Goal: Task Accomplishment & Management: Manage account settings

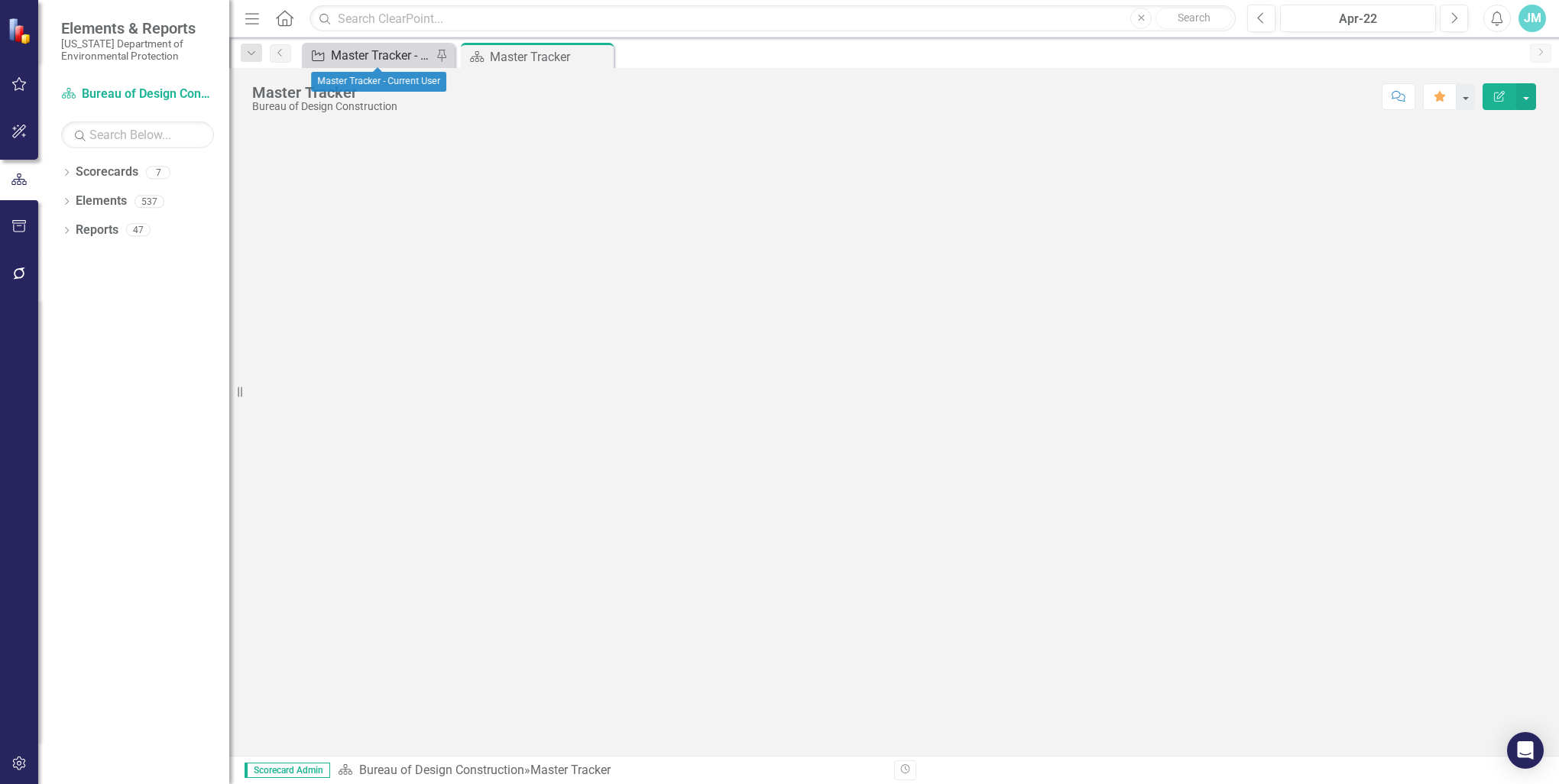
click at [375, 60] on div "Master Tracker - Current User" at bounding box center [381, 55] width 101 height 19
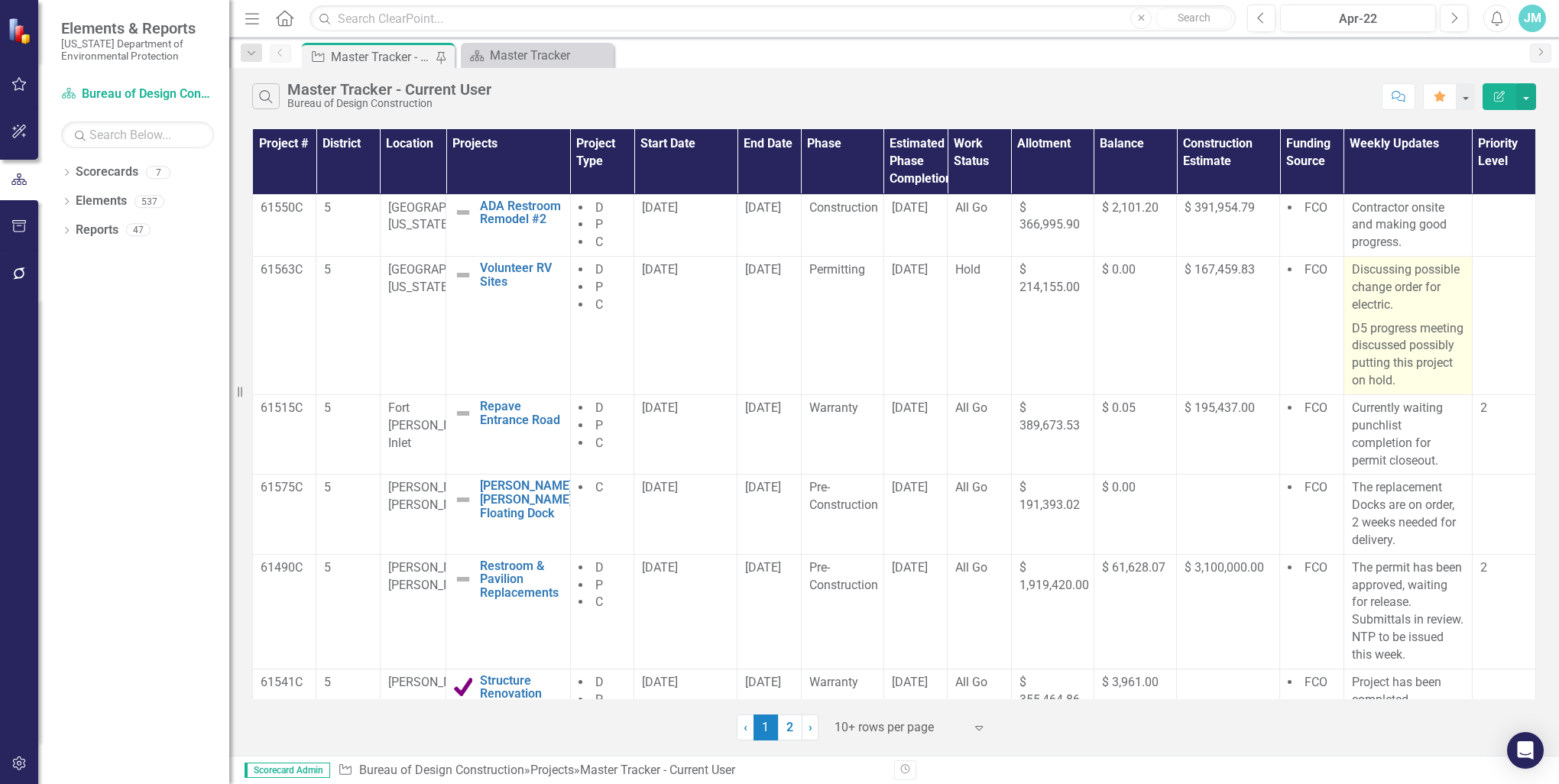
click at [1427, 359] on p "D5 progress meeting discussed possibly putting this project on hold." at bounding box center [1407, 353] width 113 height 73
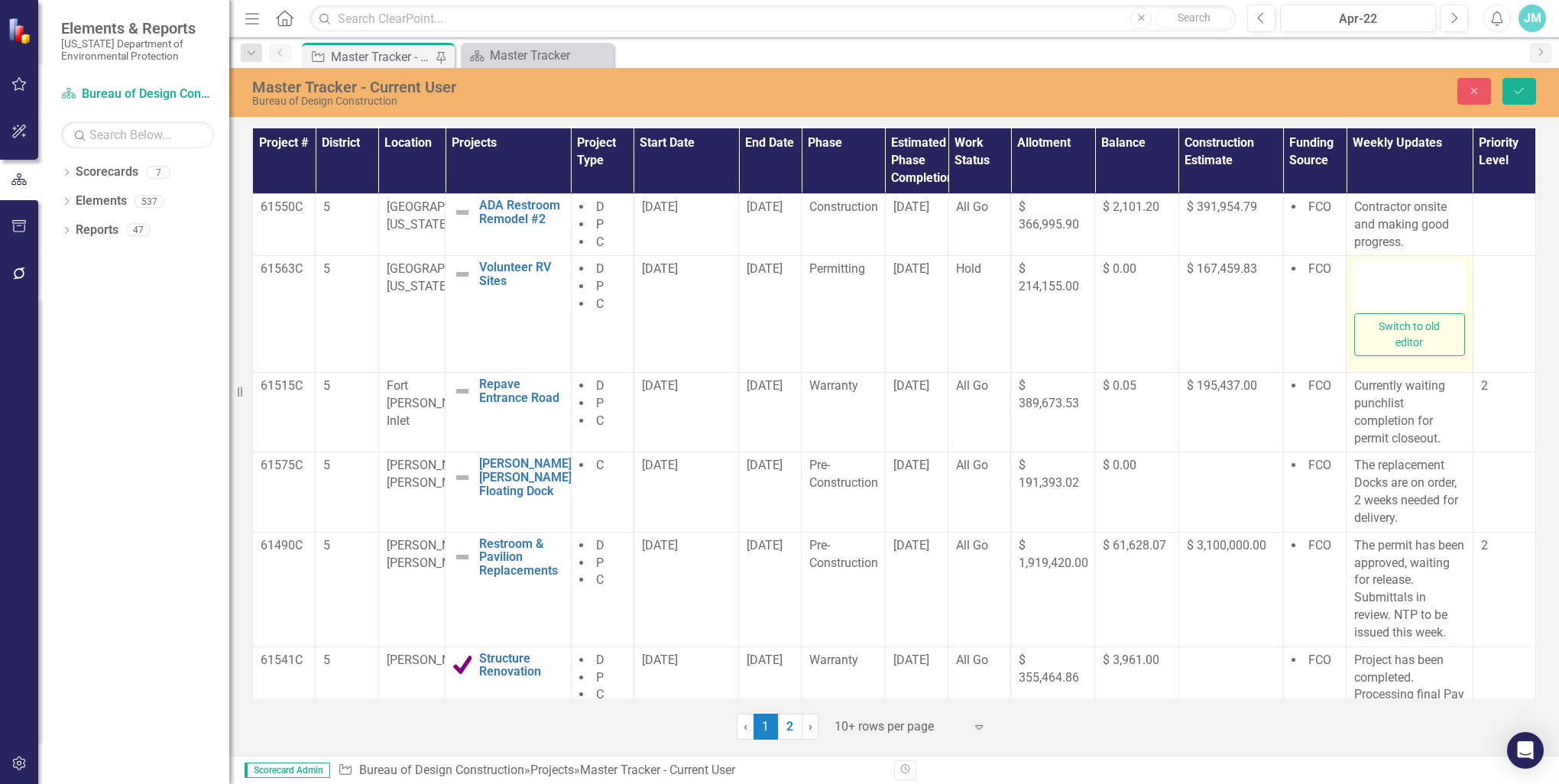
type textarea "<p>Discussing possible change order for electric.</p> <p>D5 progress meeting di…"
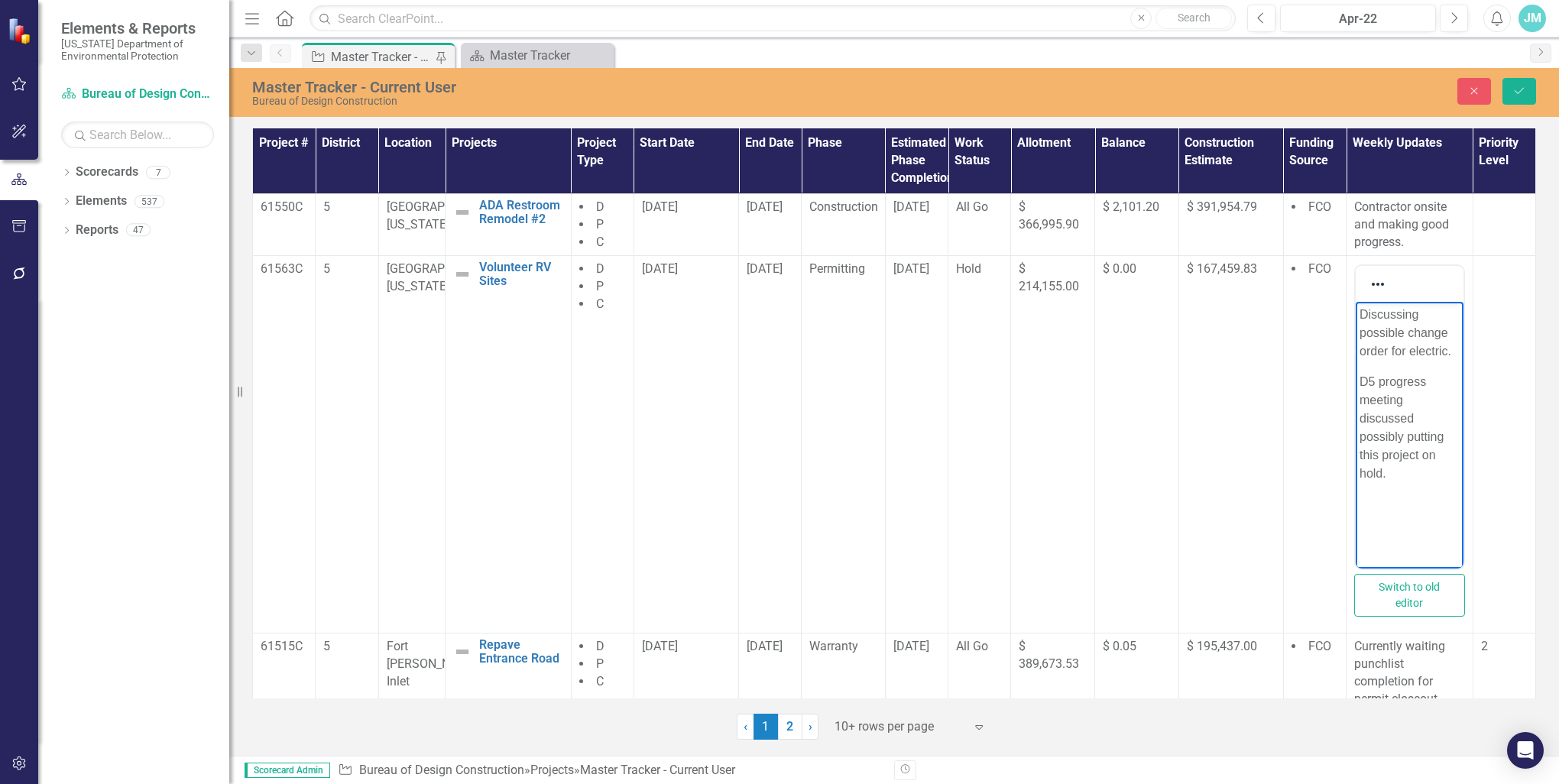
click at [1406, 435] on p "D5 progress meeting discussed possibly putting this project on hold." at bounding box center [1409, 427] width 100 height 110
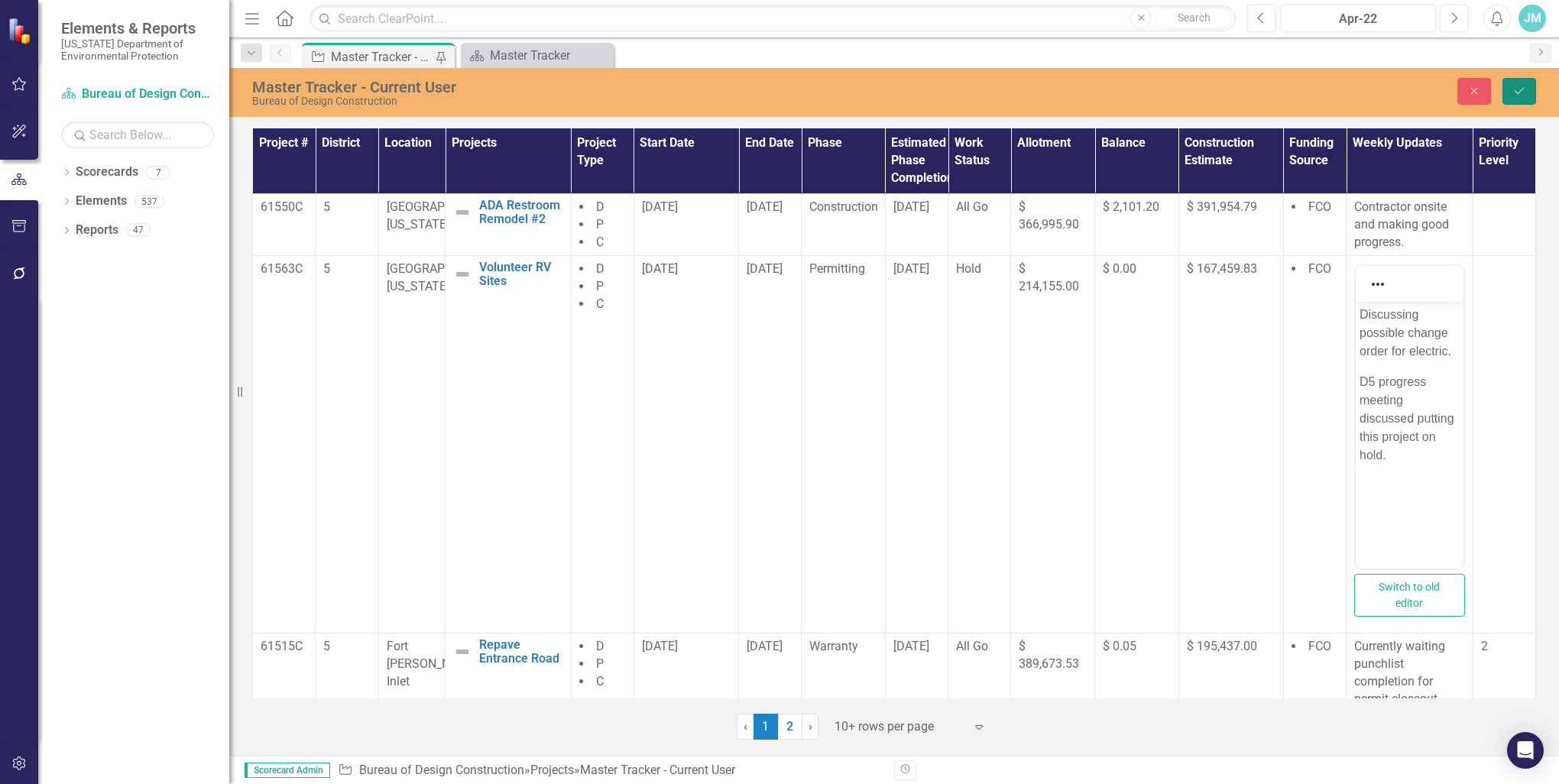
click at [1519, 92] on icon "submit" at bounding box center [1519, 91] width 9 height 6
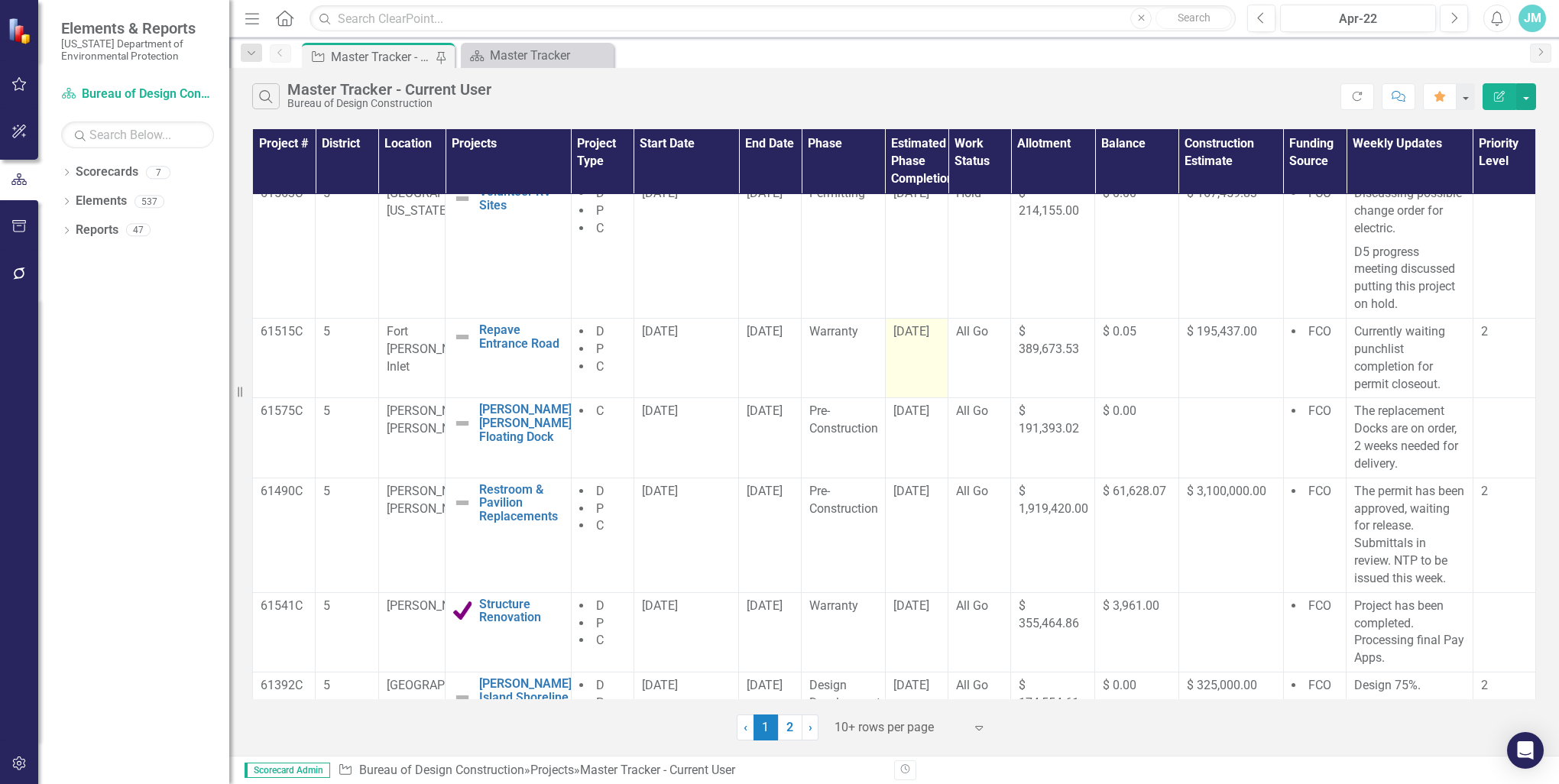
scroll to position [152, 0]
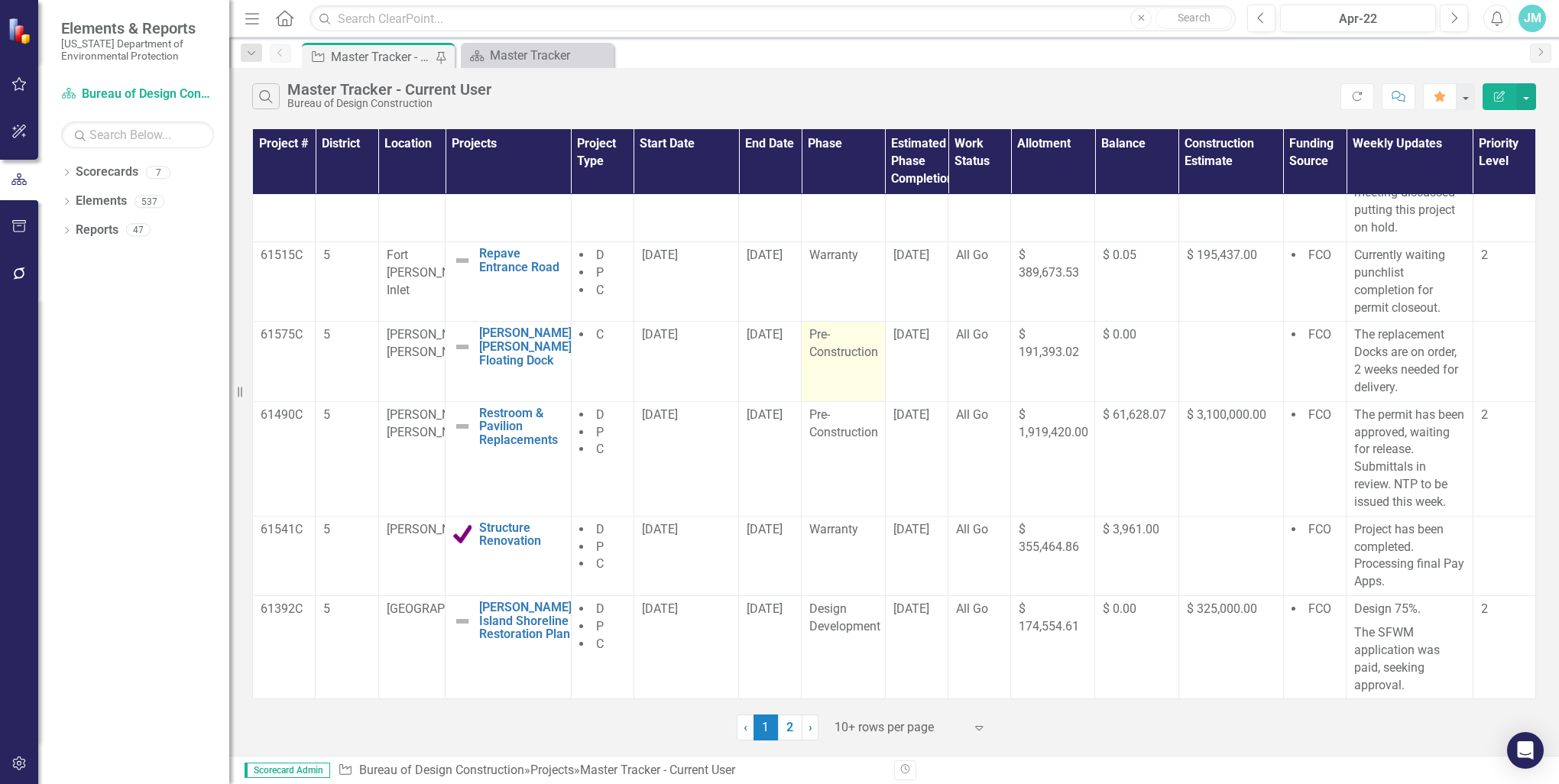
click at [851, 350] on span "Pre-Construction" at bounding box center [844, 342] width 69 height 32
click at [856, 348] on span "Pre-Construction" at bounding box center [844, 342] width 69 height 32
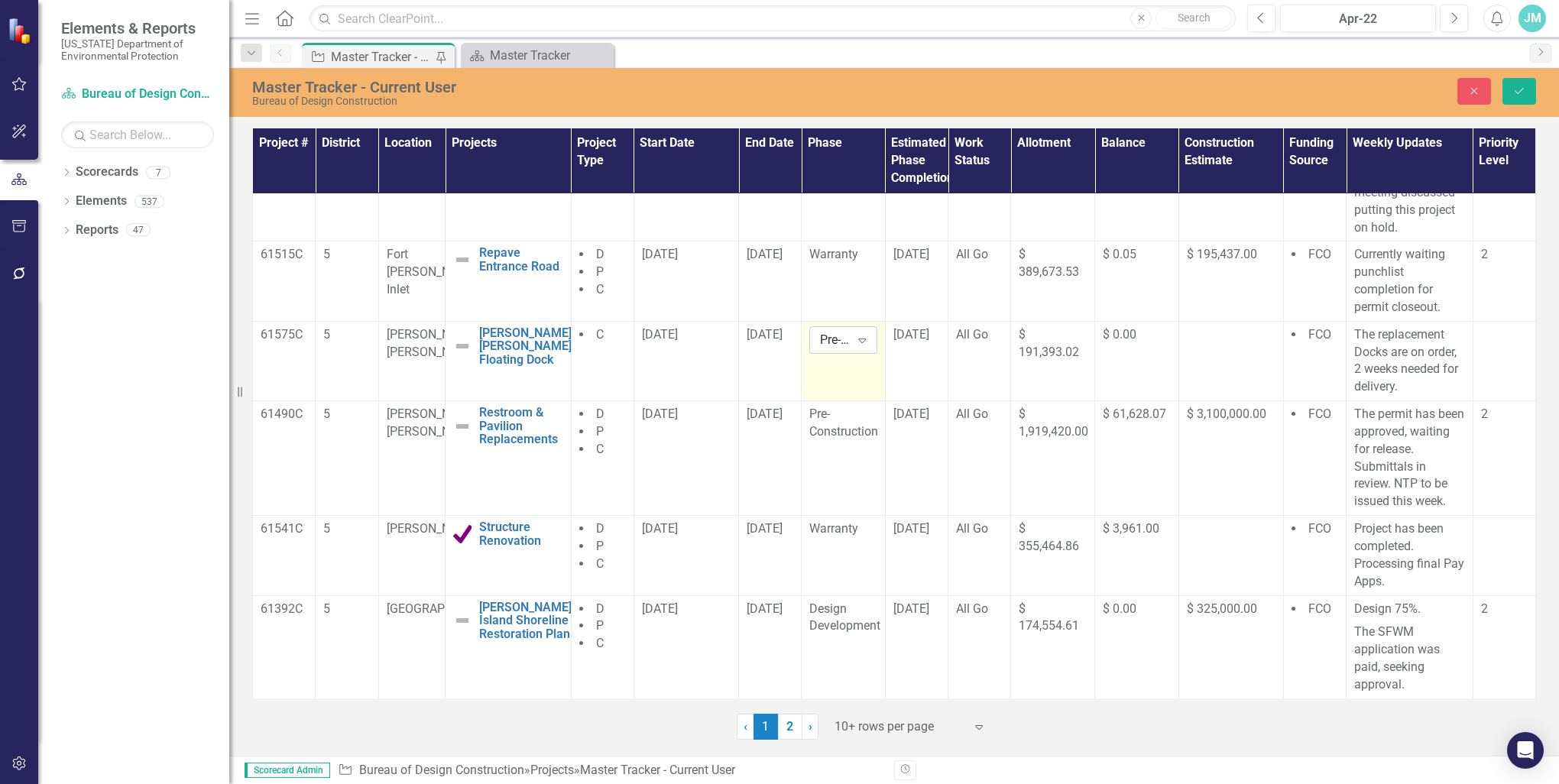
click at [856, 341] on icon "Expand" at bounding box center [861, 339] width 15 height 12
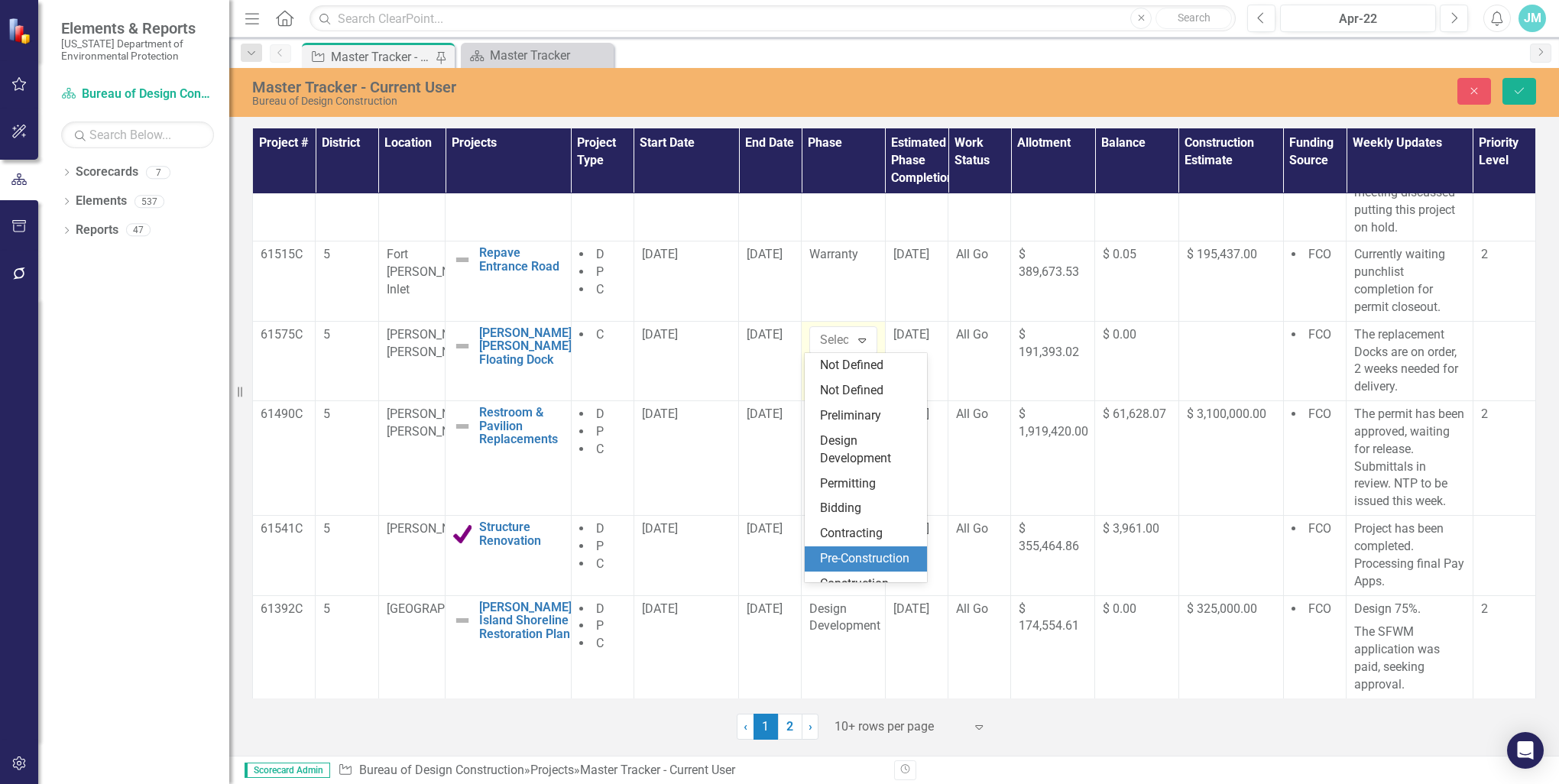
scroll to position [107, 0]
click at [858, 493] on div "Construction" at bounding box center [868, 495] width 98 height 17
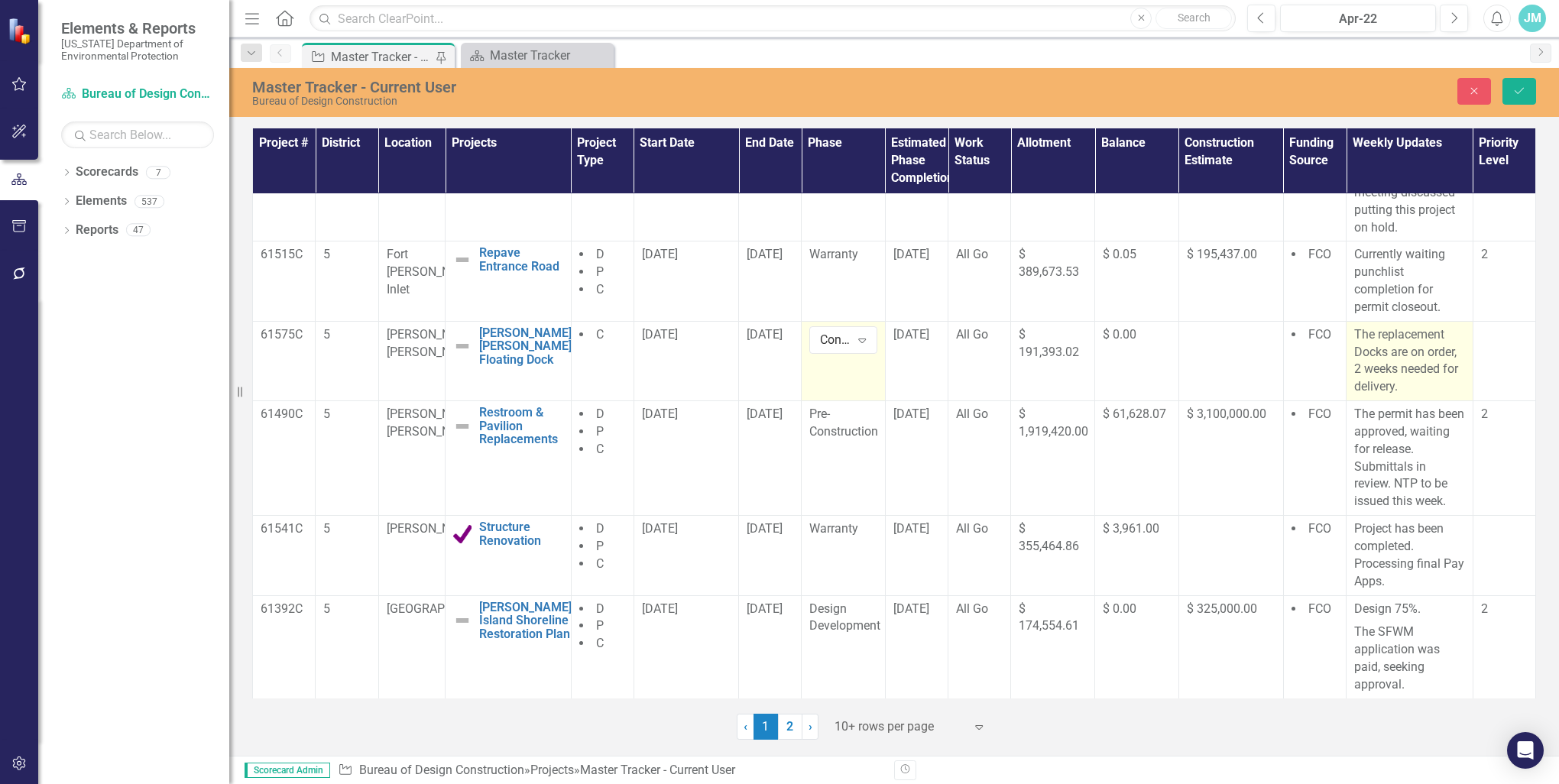
click at [1427, 372] on p "The replacement Docks are on order, 2 weeks needed for delivery." at bounding box center [1409, 361] width 111 height 70
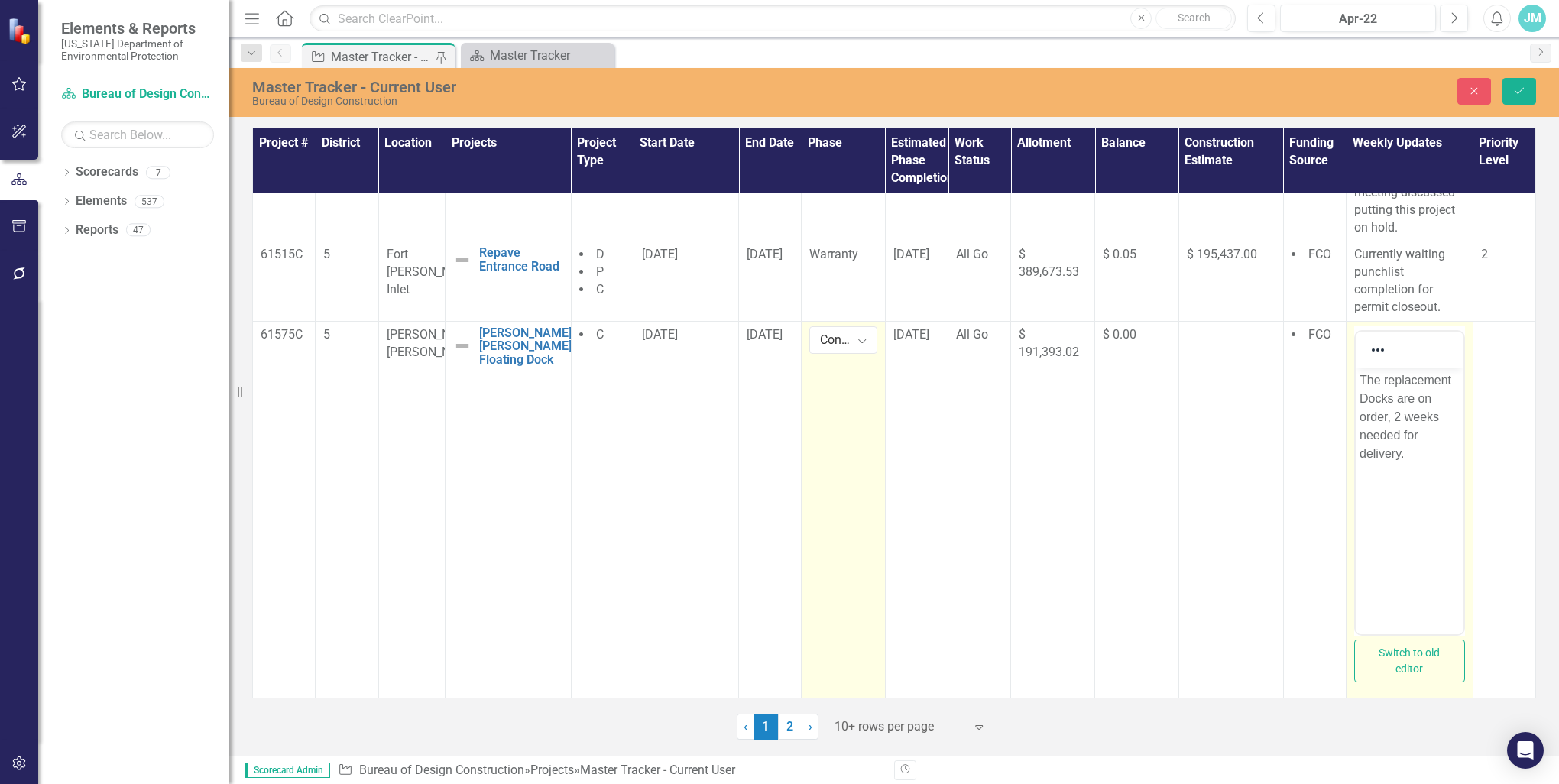
scroll to position [0, 0]
click at [1420, 462] on p "The replacement Docks are on order, 2 weeks needed for delivery." at bounding box center [1409, 416] width 100 height 92
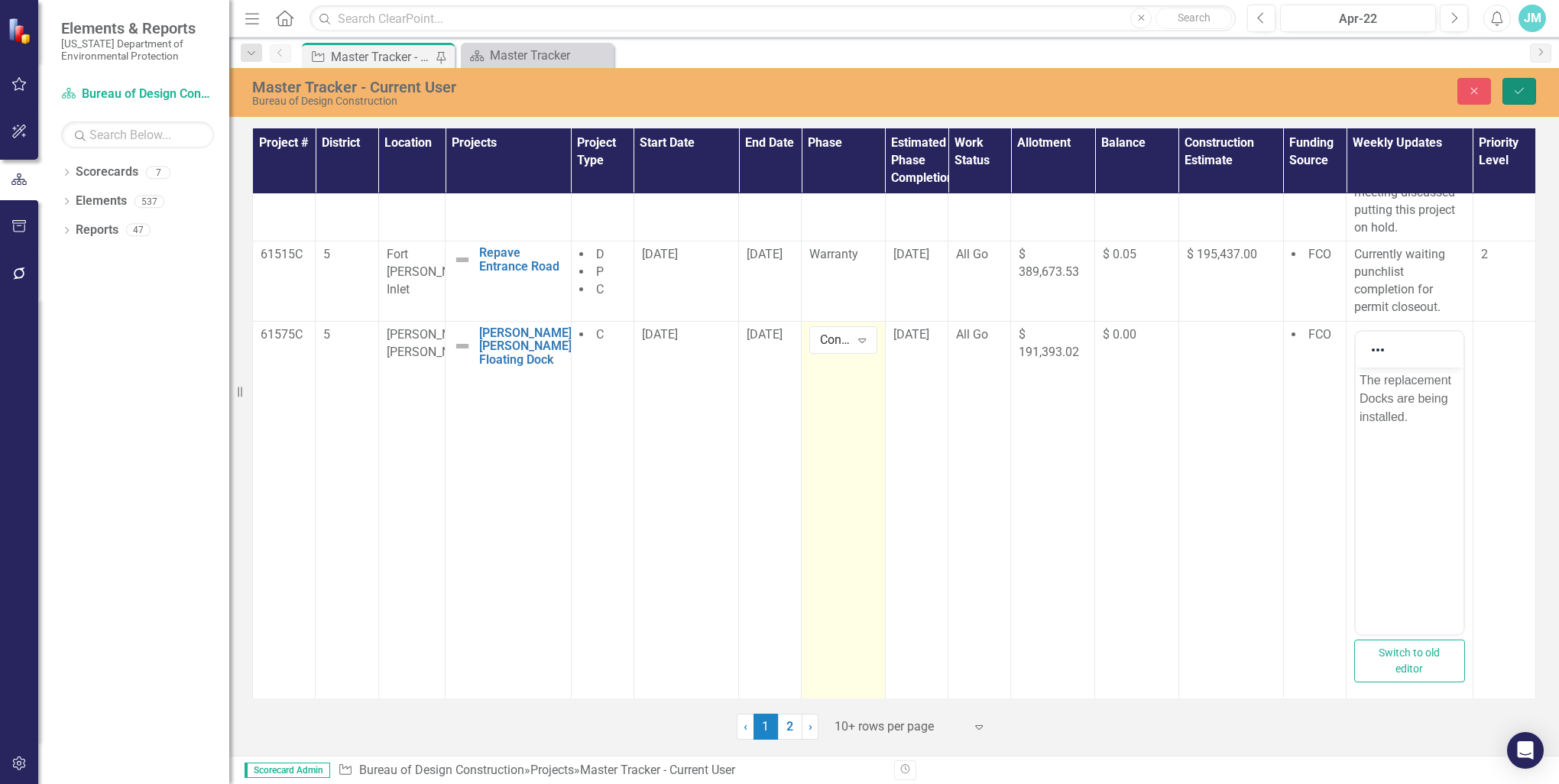
click at [1515, 93] on icon "Save" at bounding box center [1518, 91] width 14 height 11
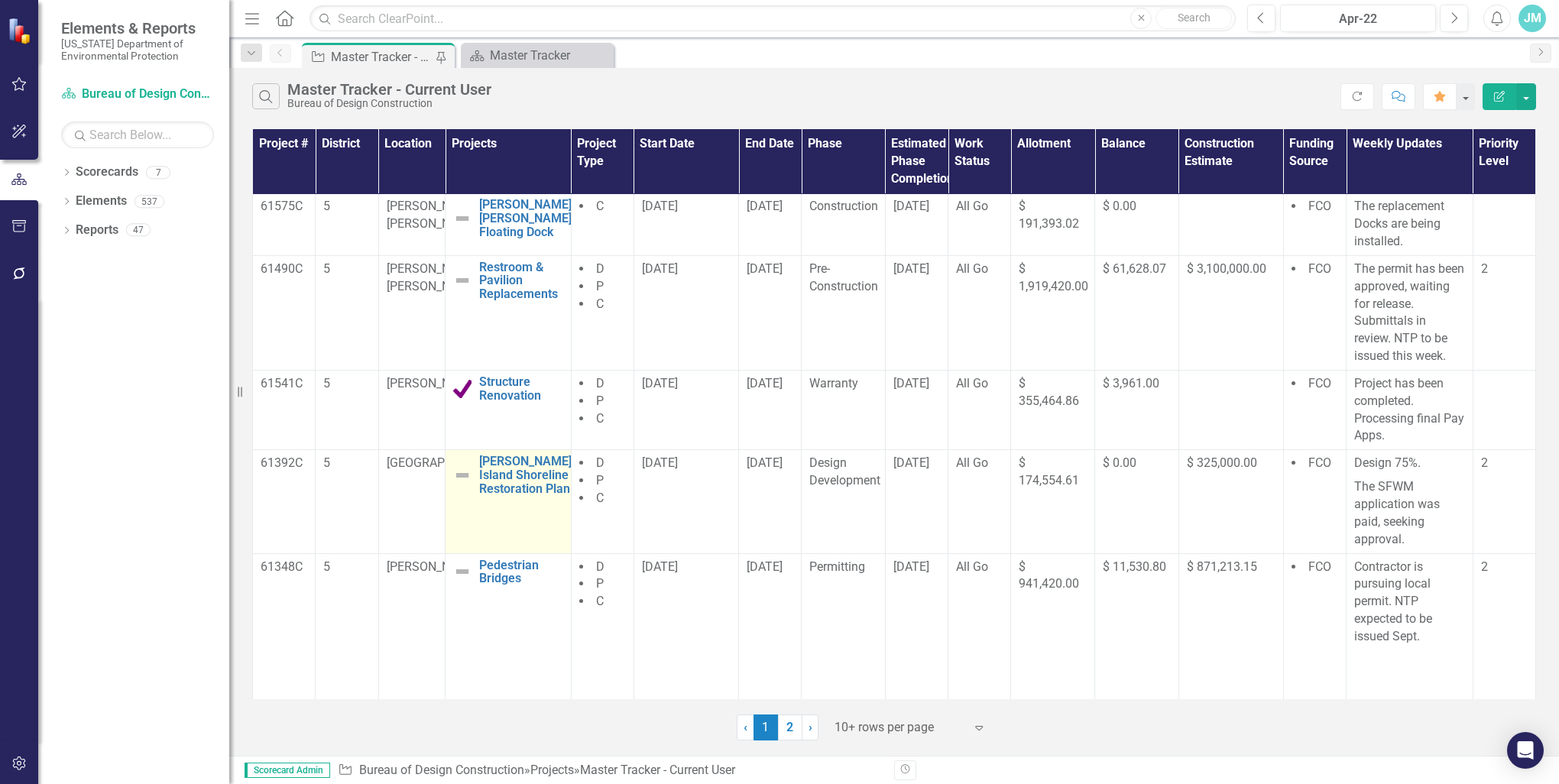
scroll to position [306, 0]
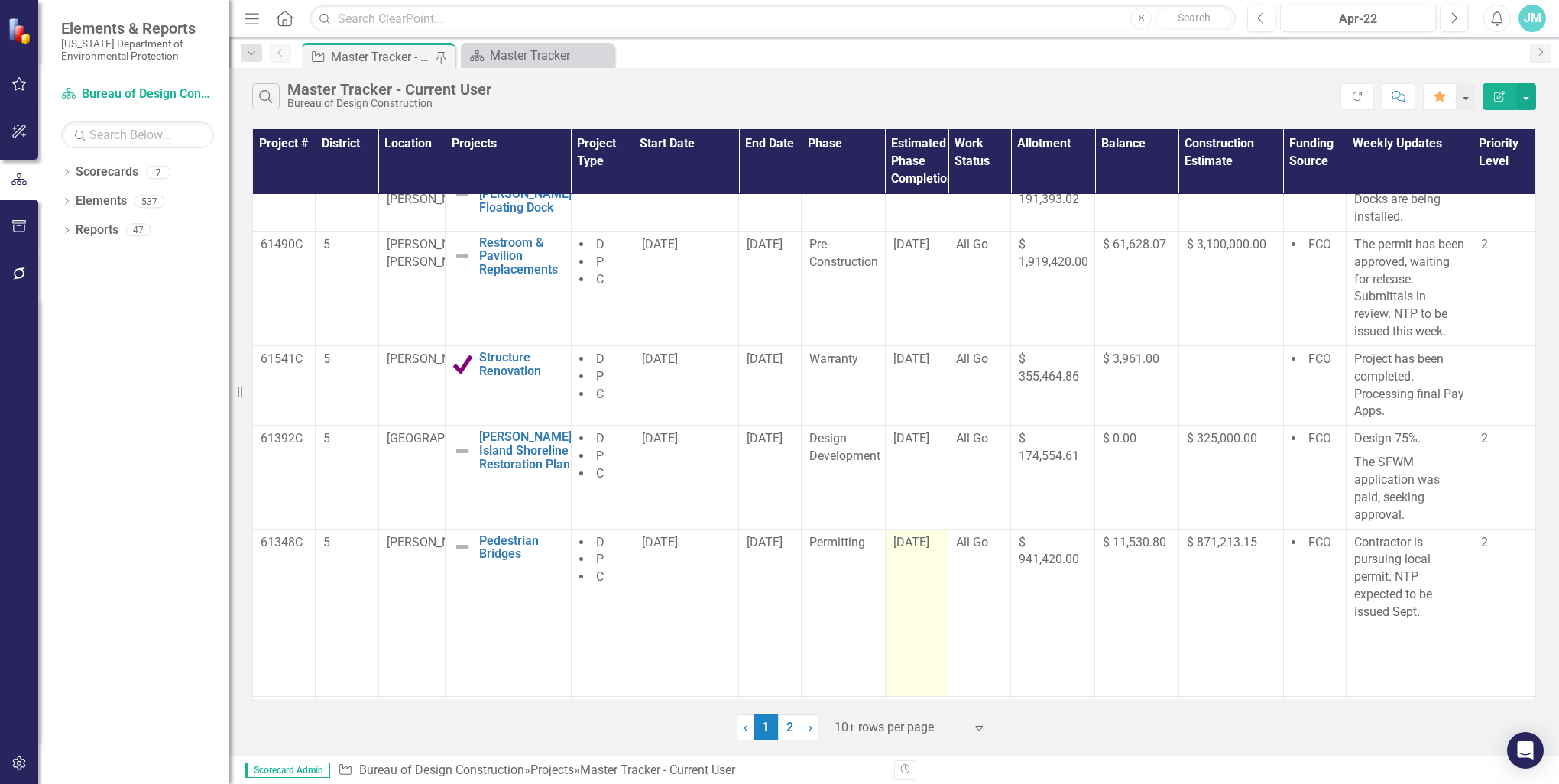
click at [927, 542] on span "[DATE]" at bounding box center [911, 542] width 36 height 15
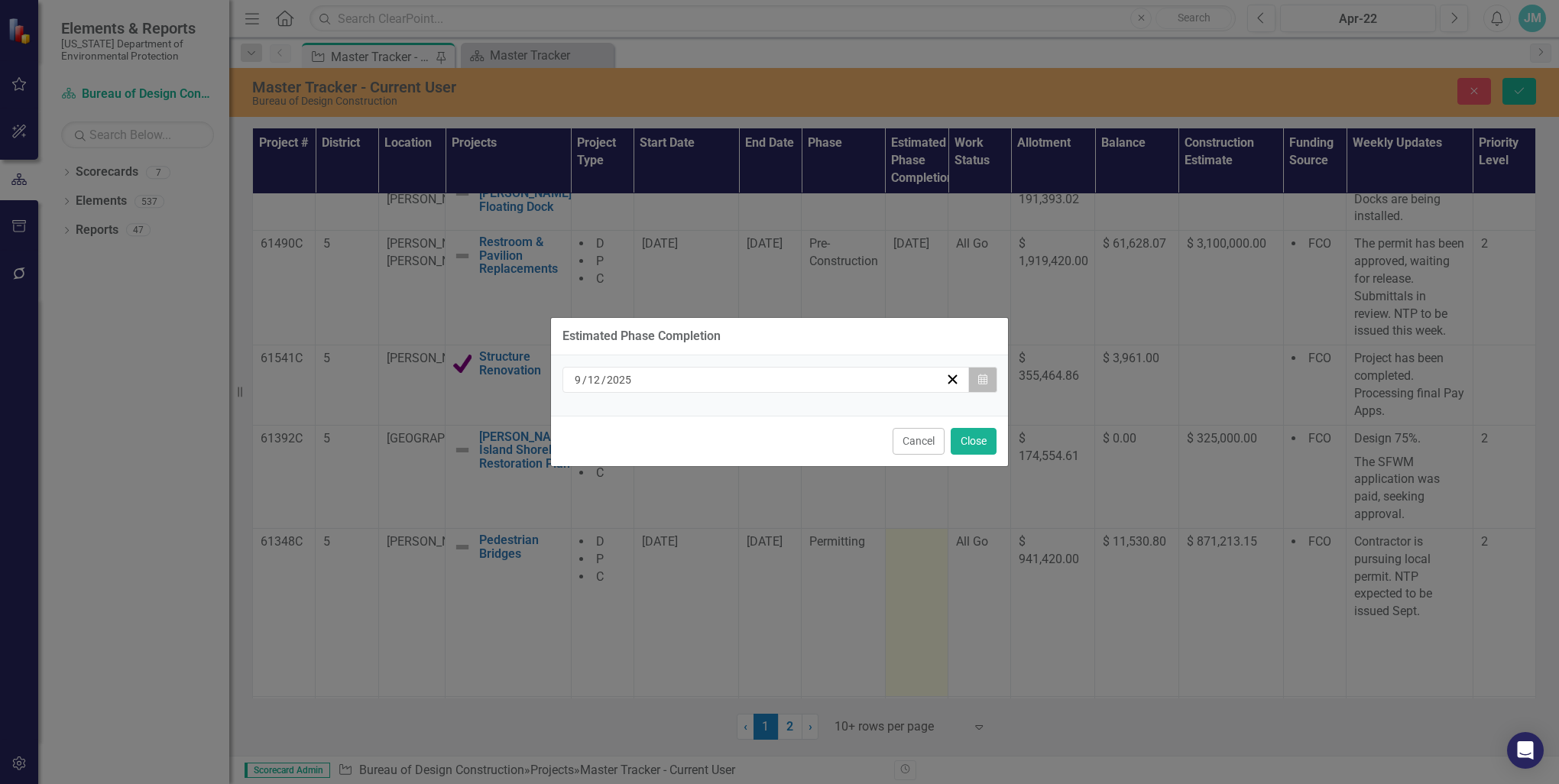
click at [981, 381] on icon "button" at bounding box center [983, 379] width 9 height 11
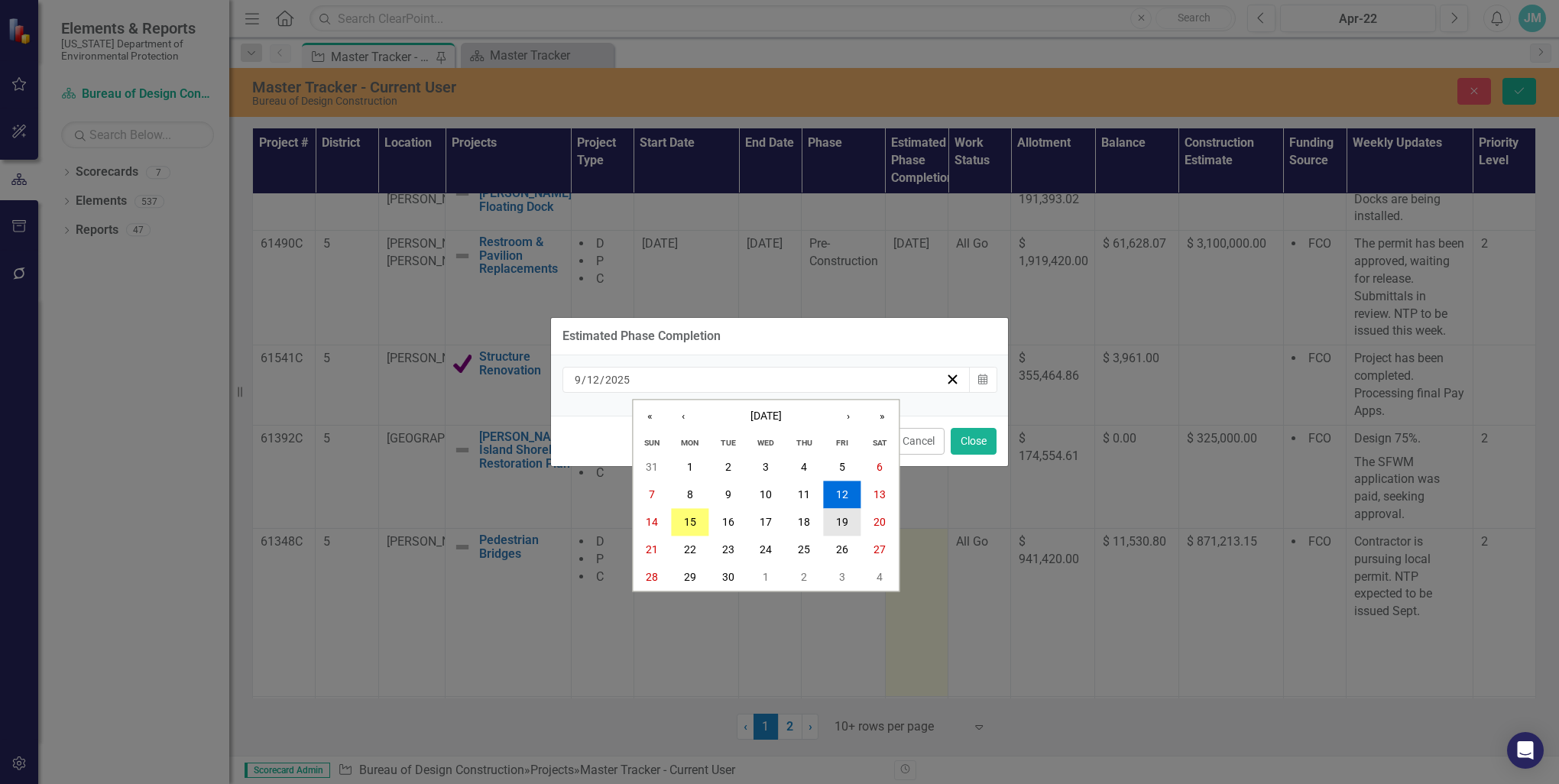
click at [844, 520] on abbr "19" at bounding box center [841, 522] width 12 height 12
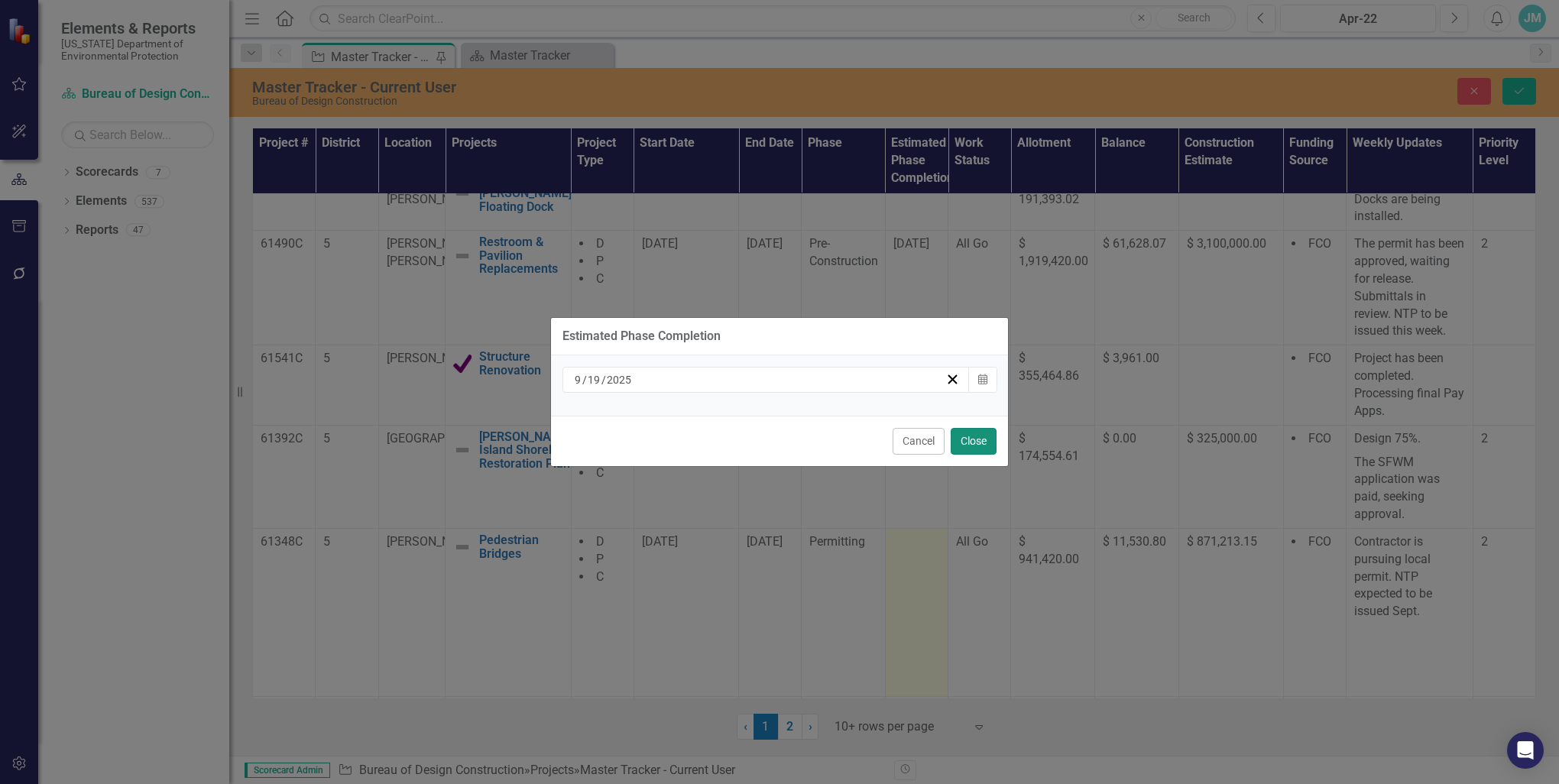
click at [976, 440] on button "Close" at bounding box center [973, 441] width 46 height 26
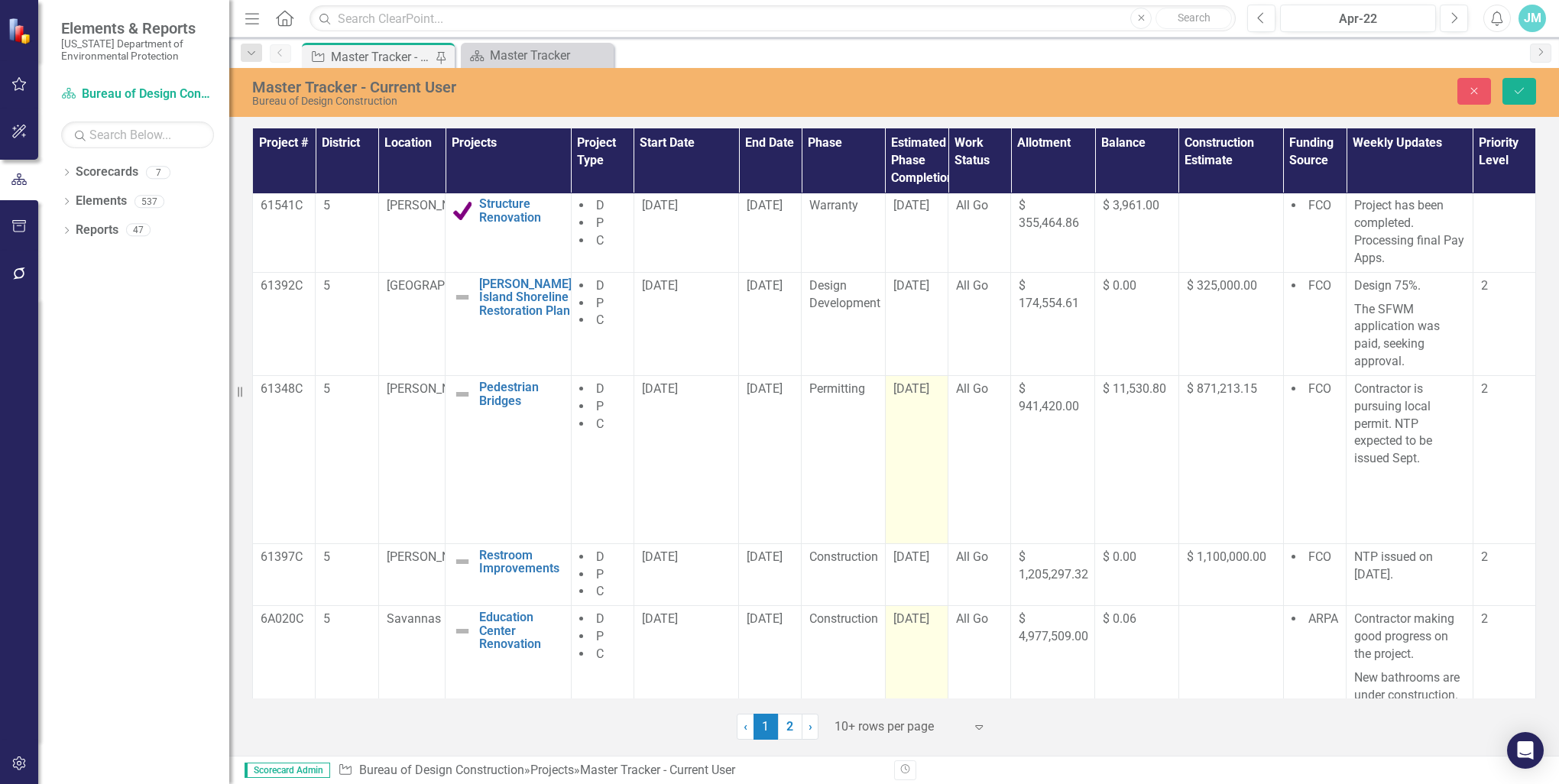
scroll to position [467, 0]
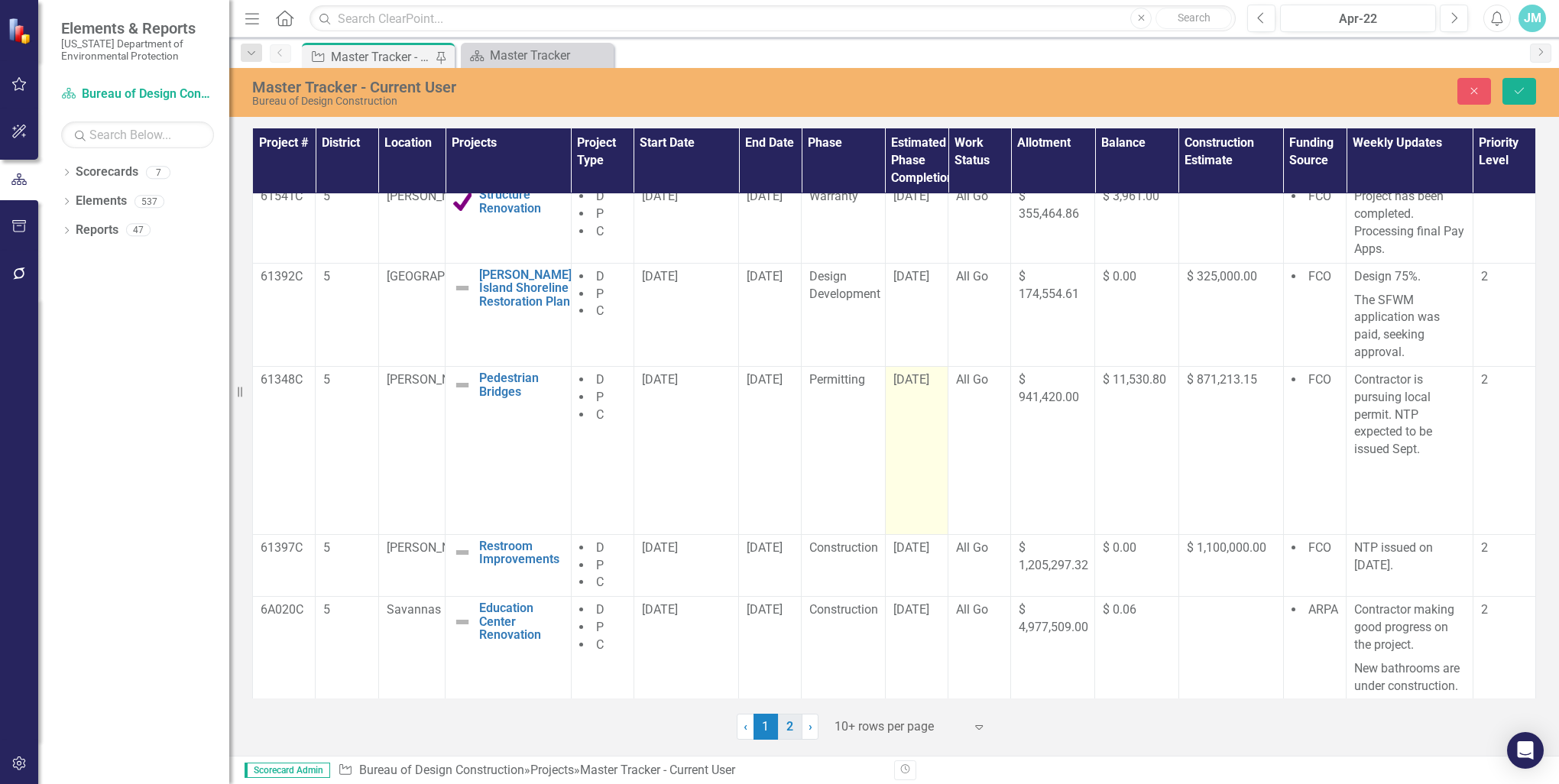
click at [790, 726] on link "2" at bounding box center [789, 726] width 25 height 26
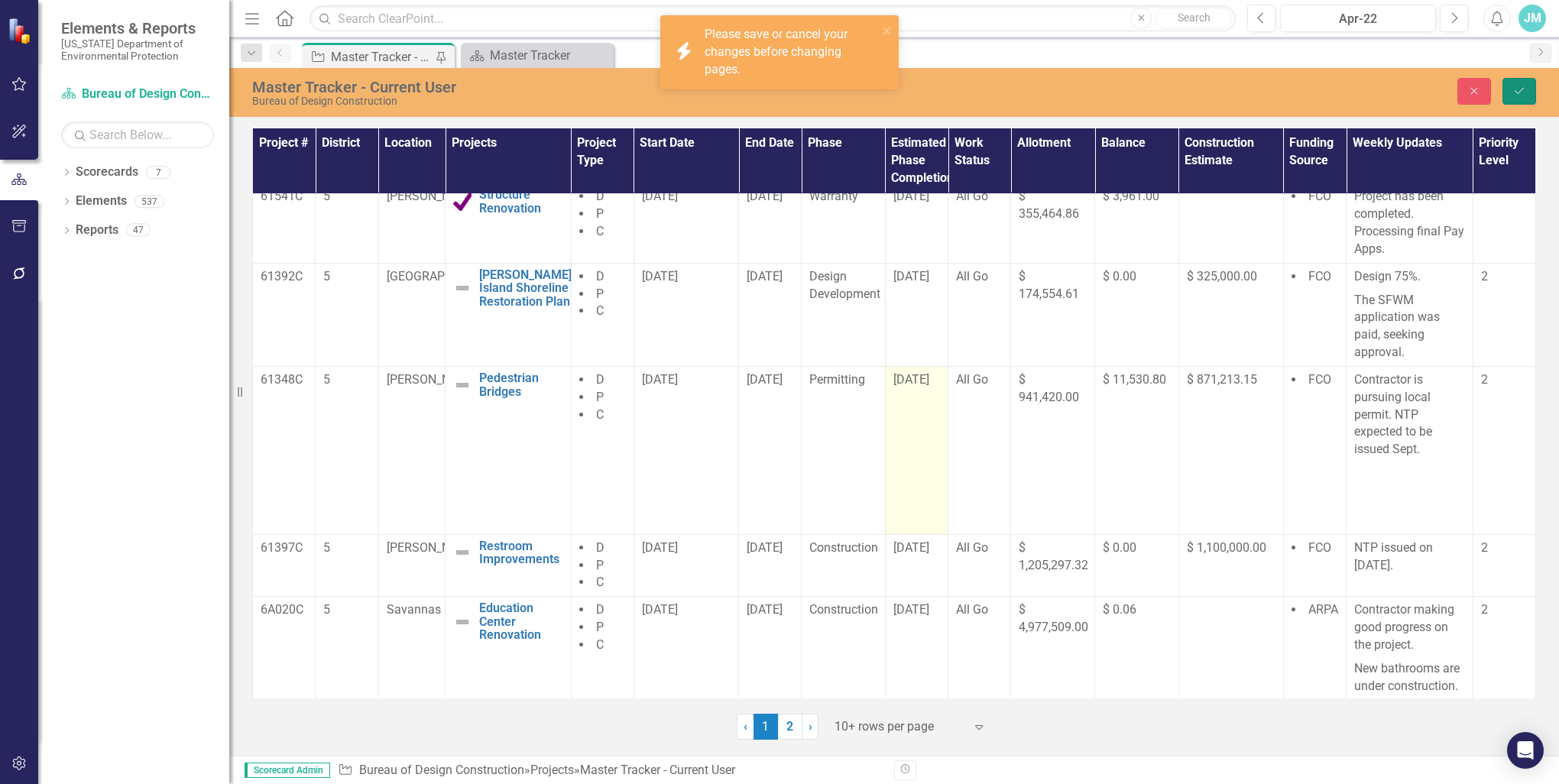
click at [1512, 89] on icon "Save" at bounding box center [1518, 91] width 14 height 11
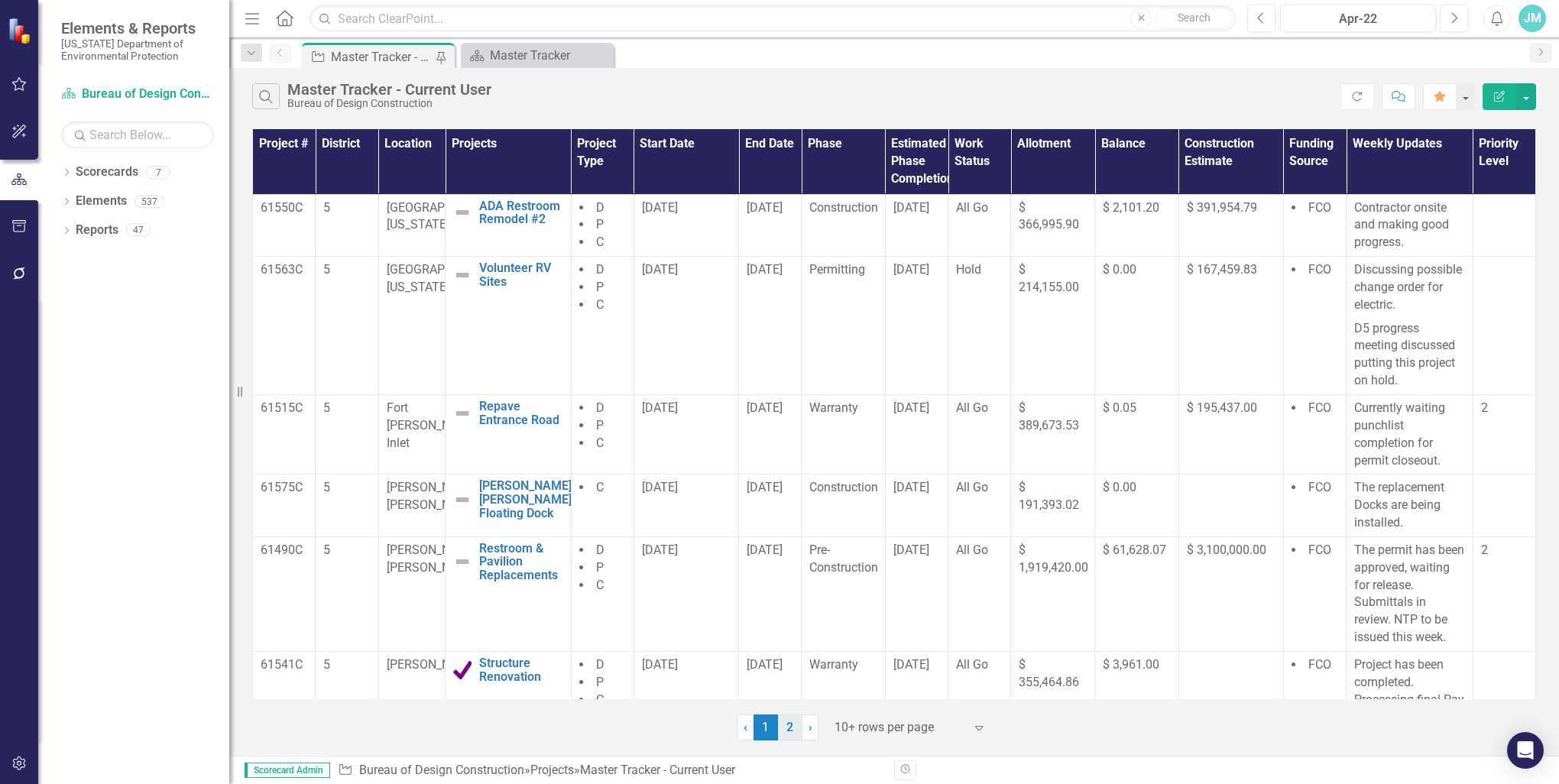
click at [790, 723] on link "2" at bounding box center [789, 727] width 25 height 26
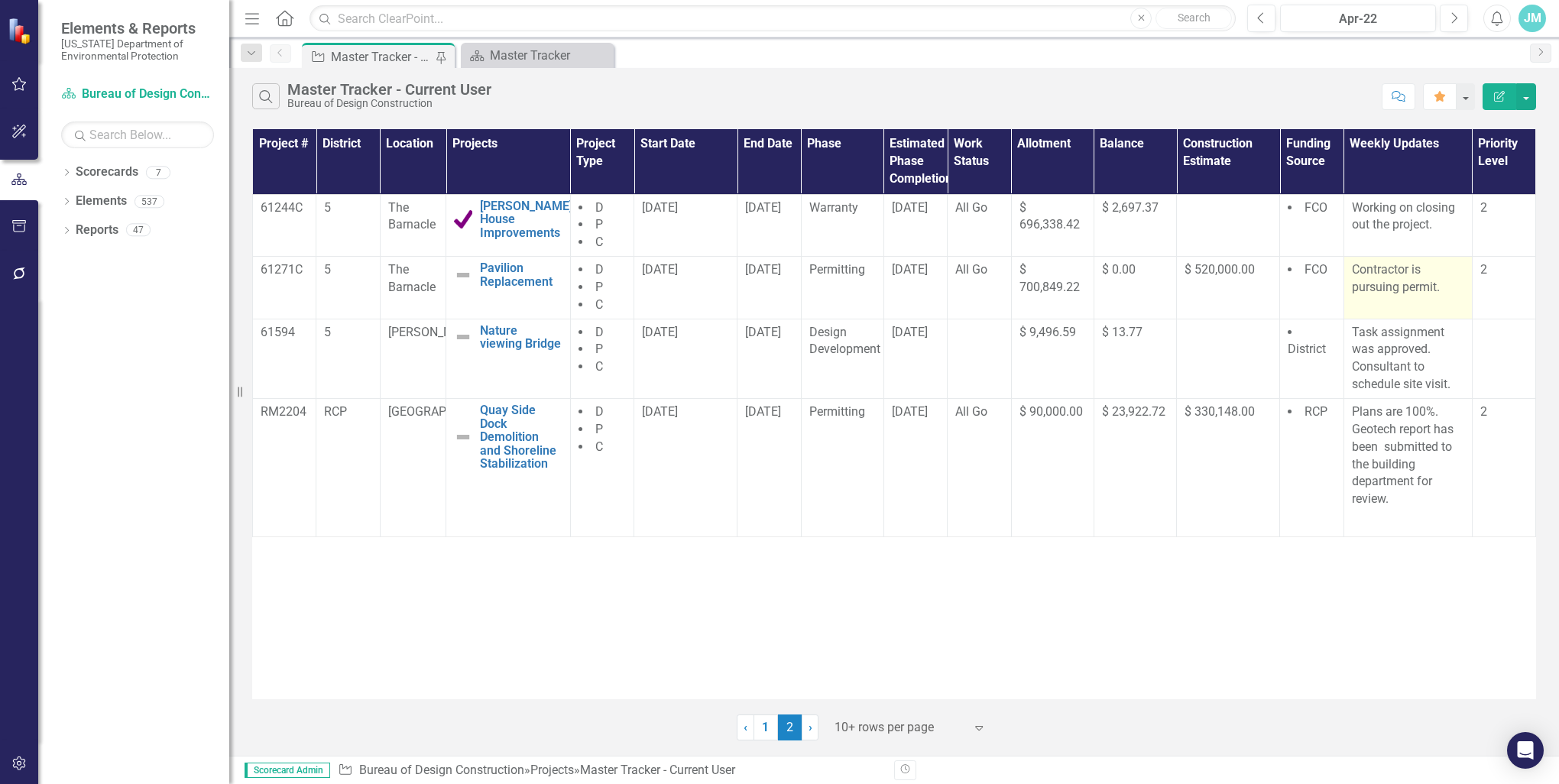
click at [1433, 297] on p "Contractor is pursuing permit." at bounding box center [1407, 279] width 113 height 35
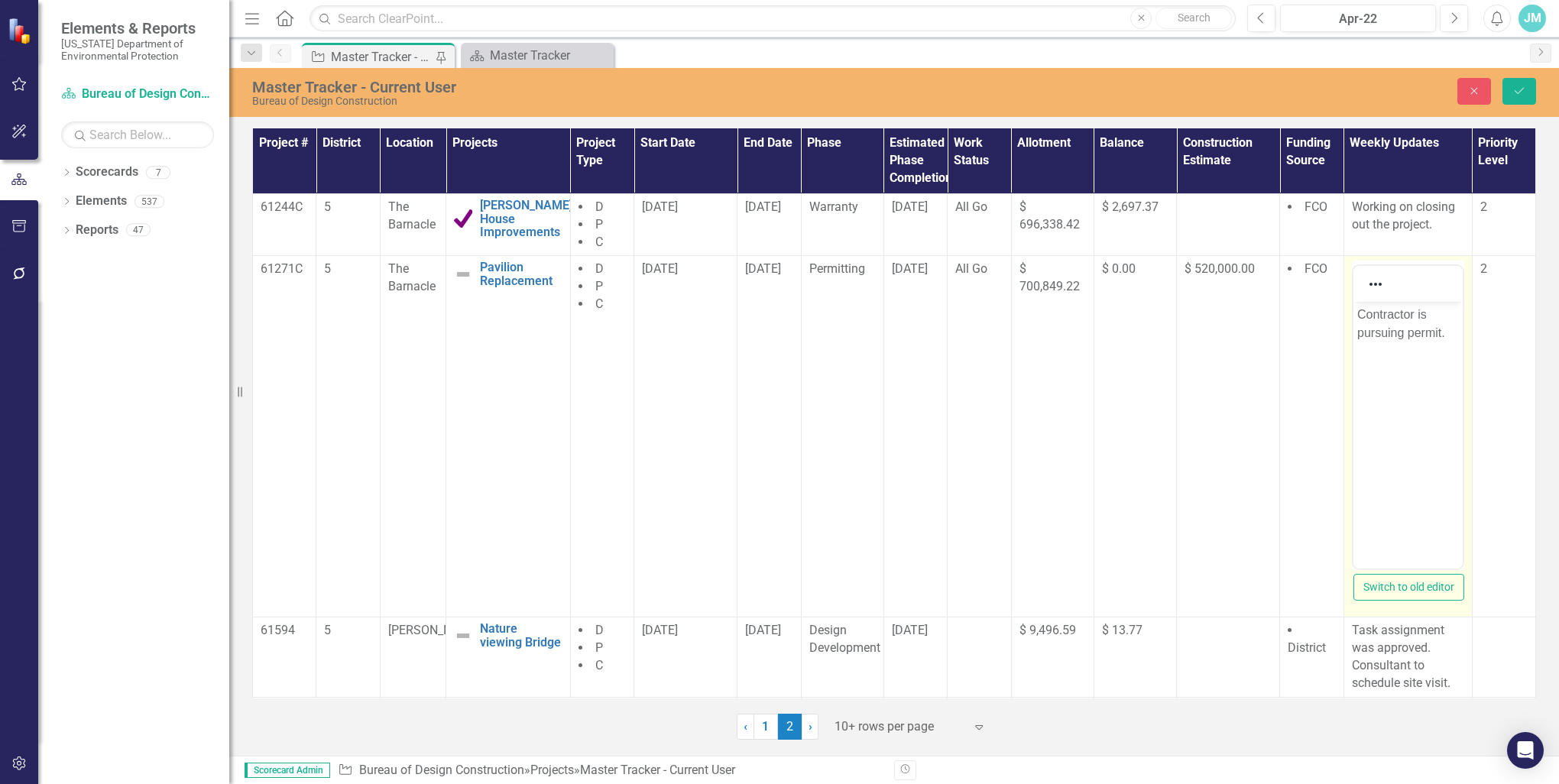
scroll to position [0, 0]
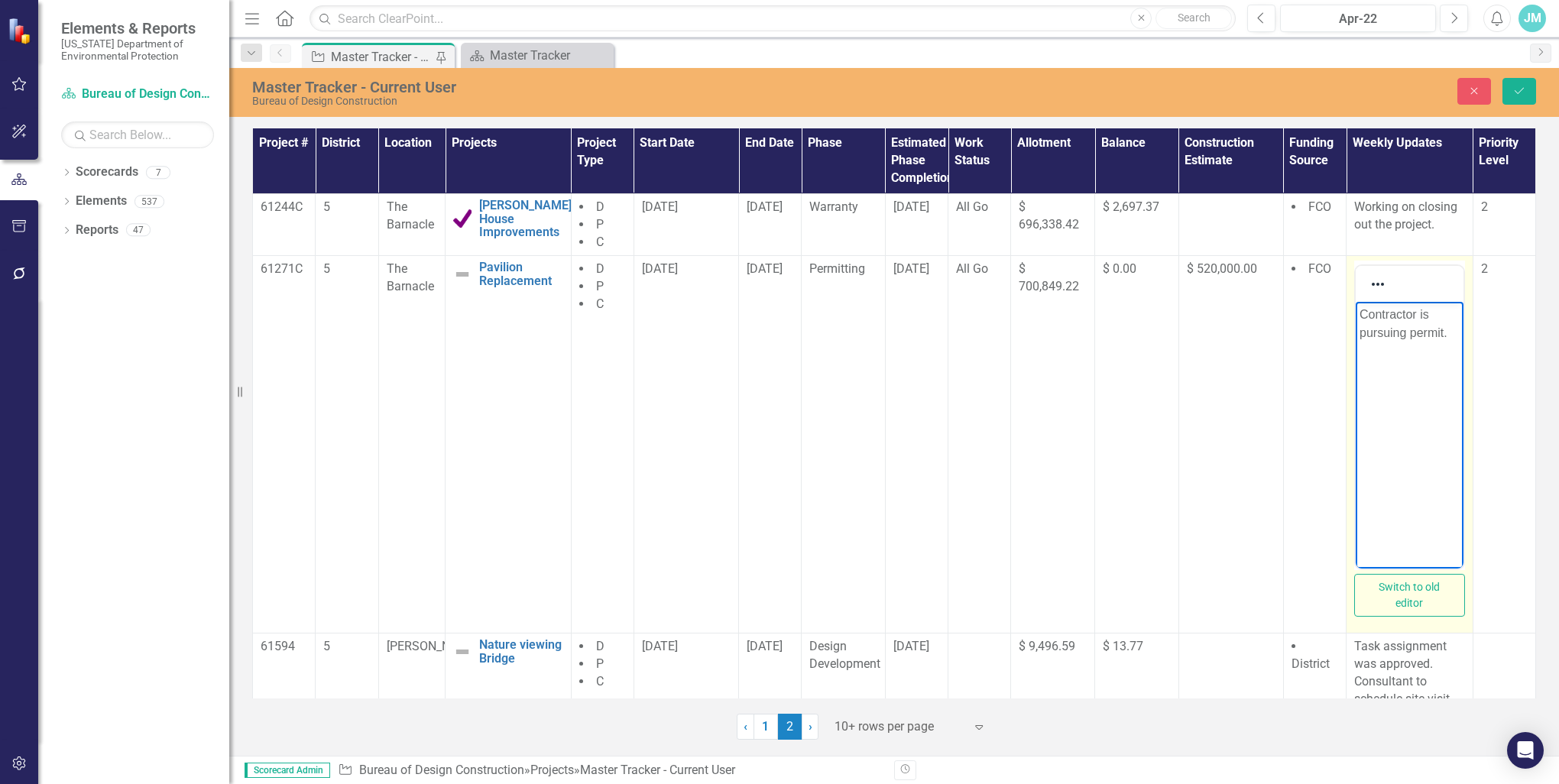
click at [1447, 332] on p "Contractor is pursuing permit." at bounding box center [1409, 324] width 100 height 36
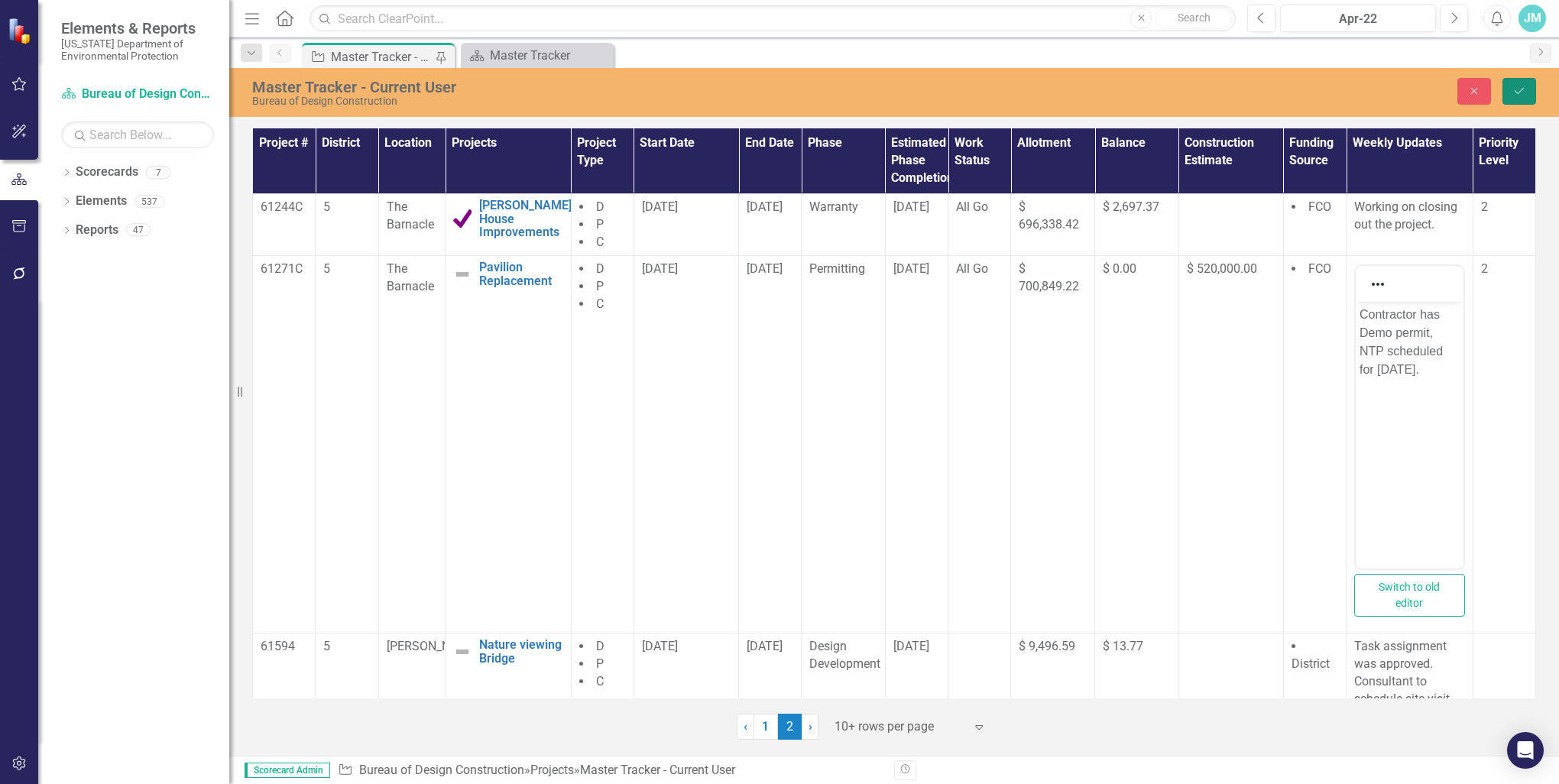
click at [1518, 87] on icon "Save" at bounding box center [1518, 91] width 14 height 11
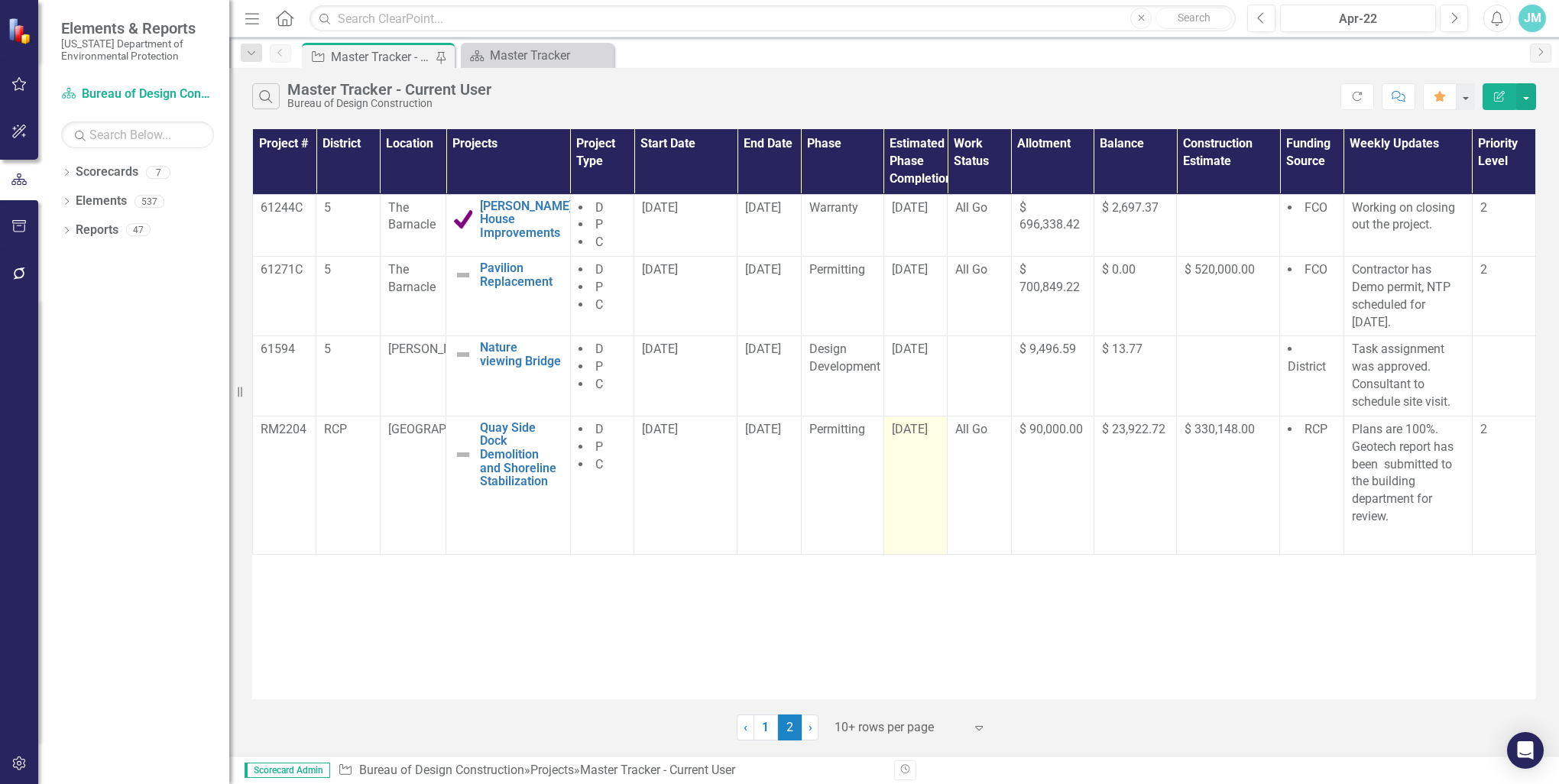
click at [936, 438] on div "[DATE]" at bounding box center [916, 429] width 47 height 17
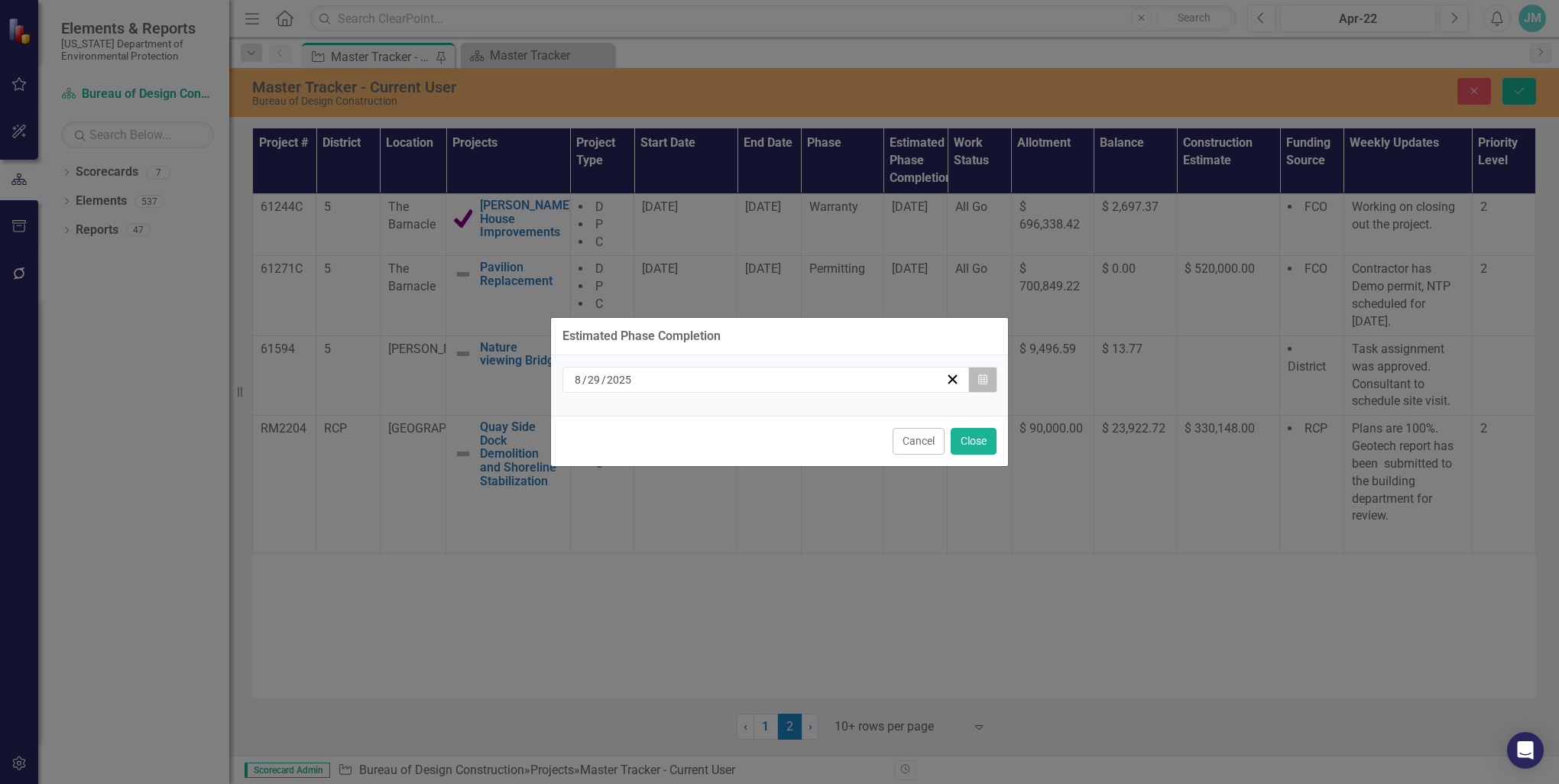
click at [988, 378] on button "Calendar" at bounding box center [983, 379] width 29 height 26
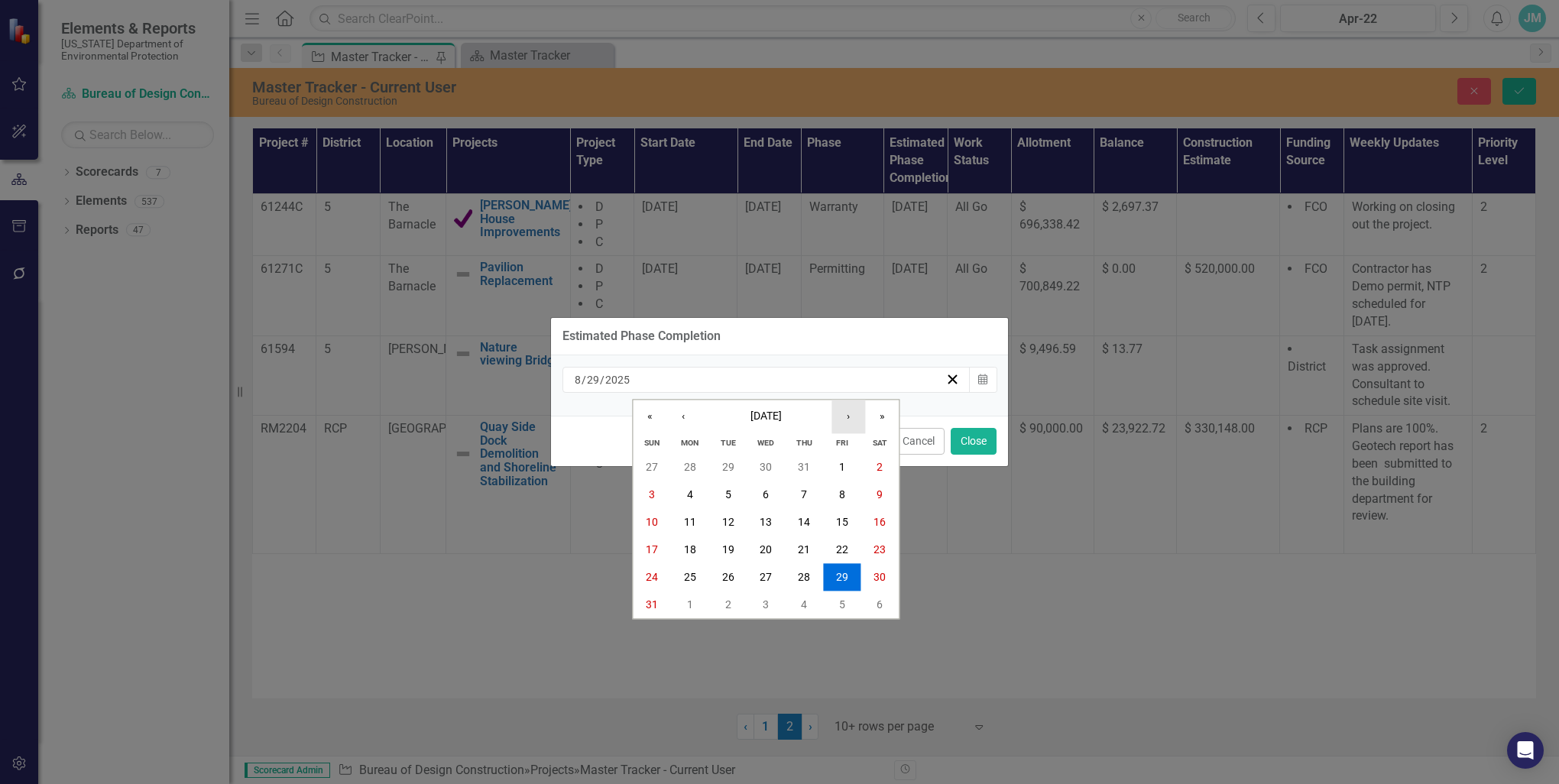
click at [846, 421] on button "›" at bounding box center [848, 416] width 34 height 34
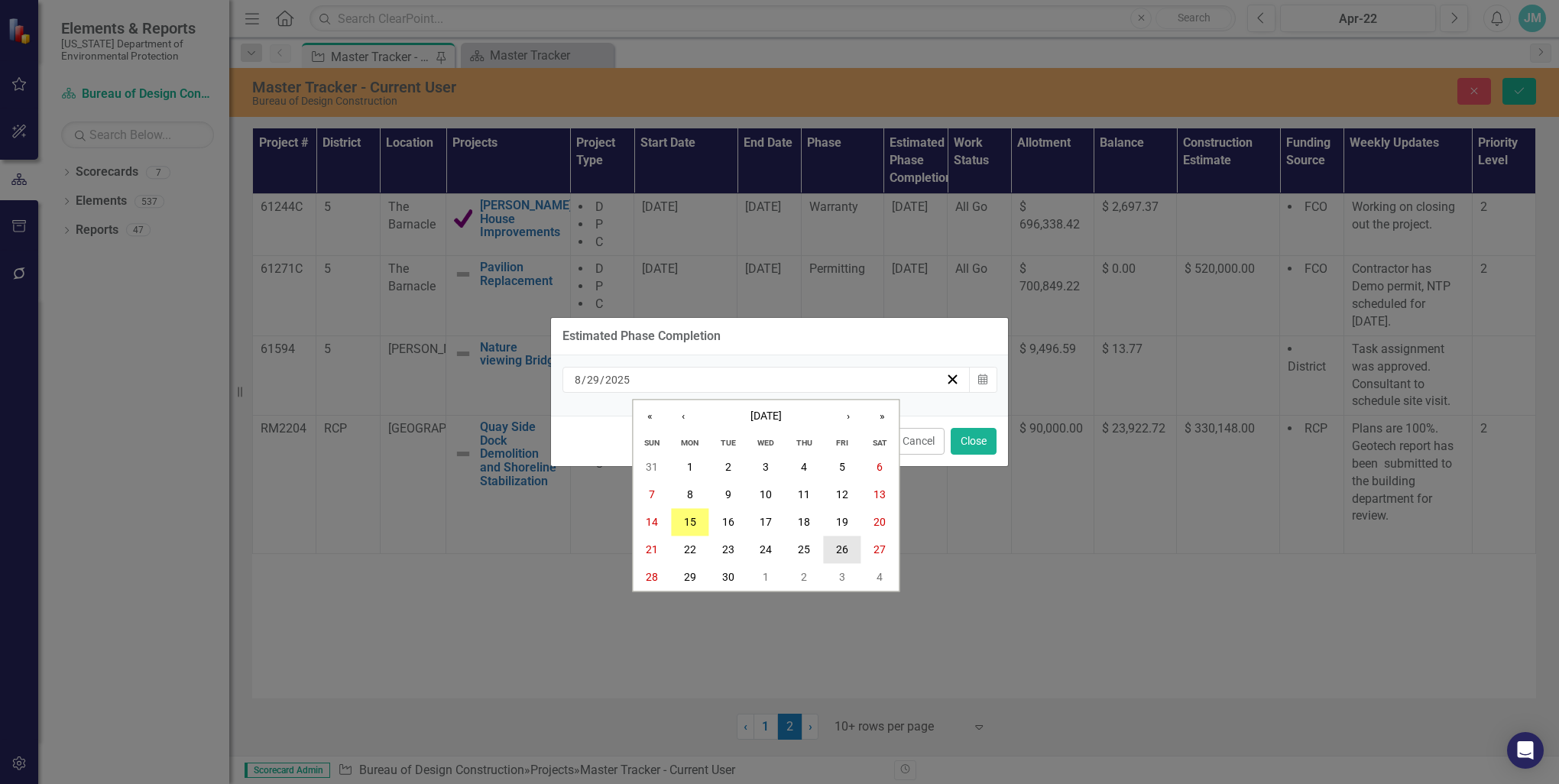
click at [844, 544] on abbr "26" at bounding box center [841, 549] width 12 height 12
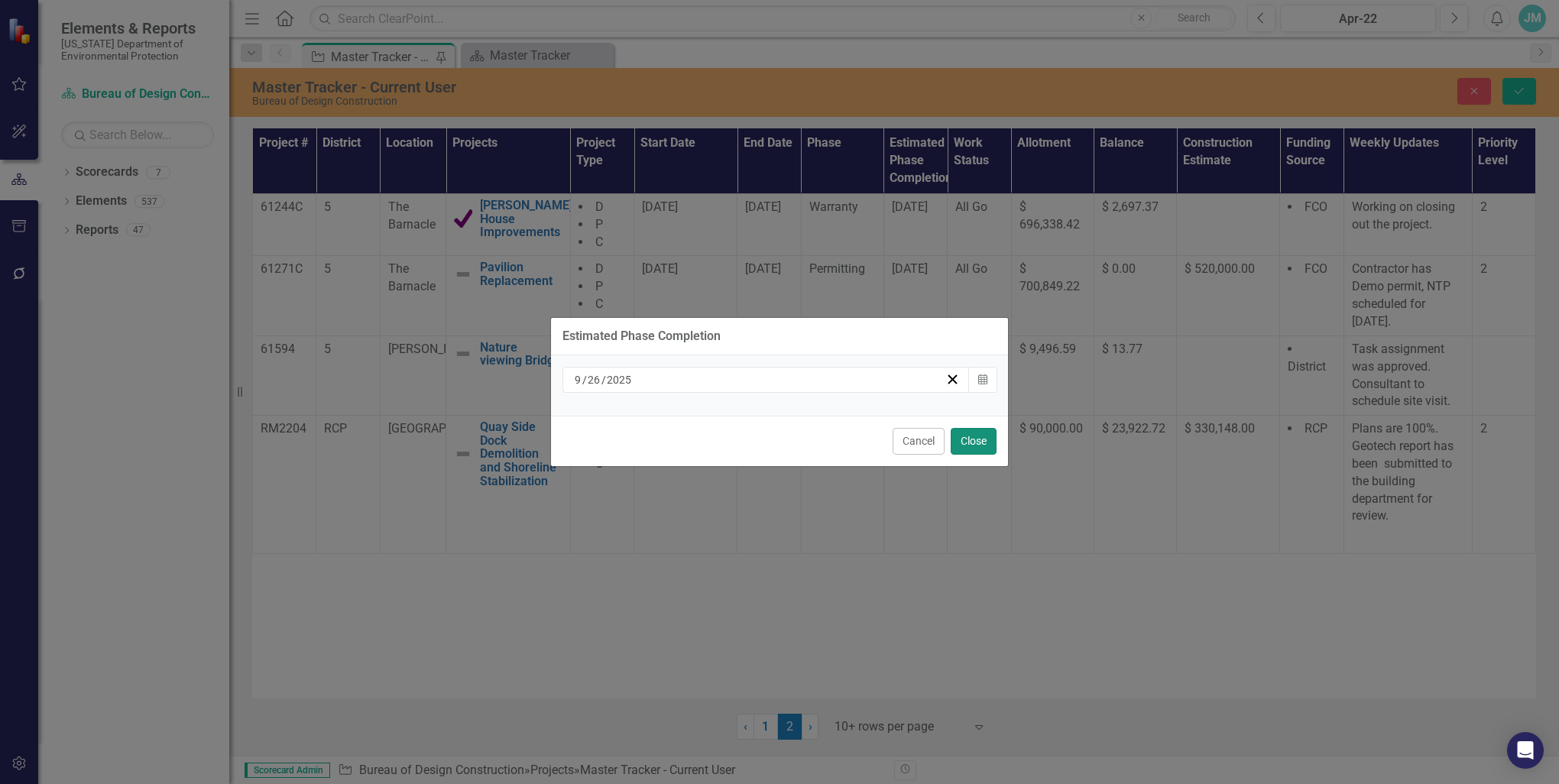
click at [975, 442] on button "Close" at bounding box center [973, 441] width 46 height 26
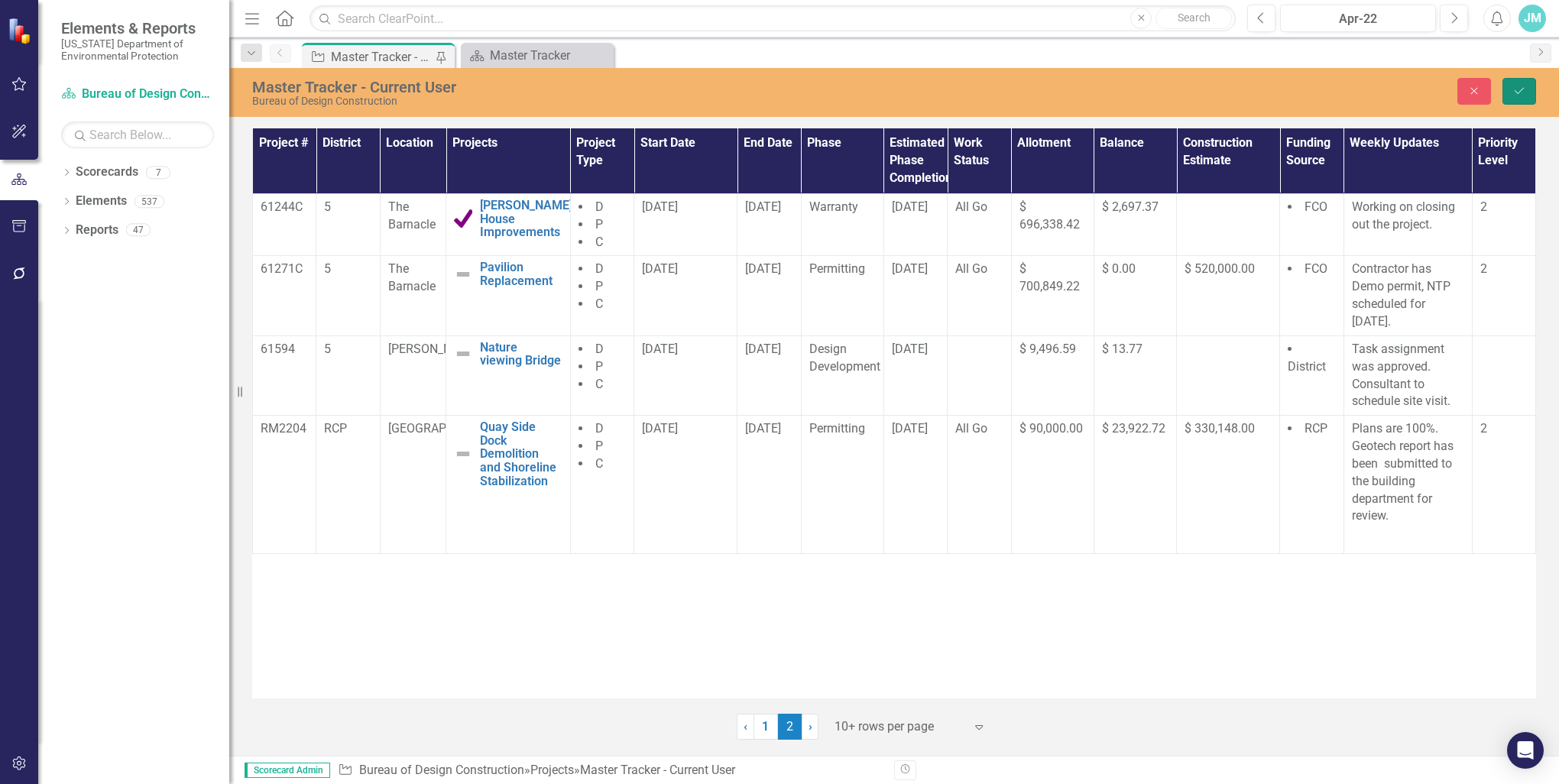
click at [1515, 95] on icon "Save" at bounding box center [1518, 91] width 14 height 11
